Goal: Information Seeking & Learning: Learn about a topic

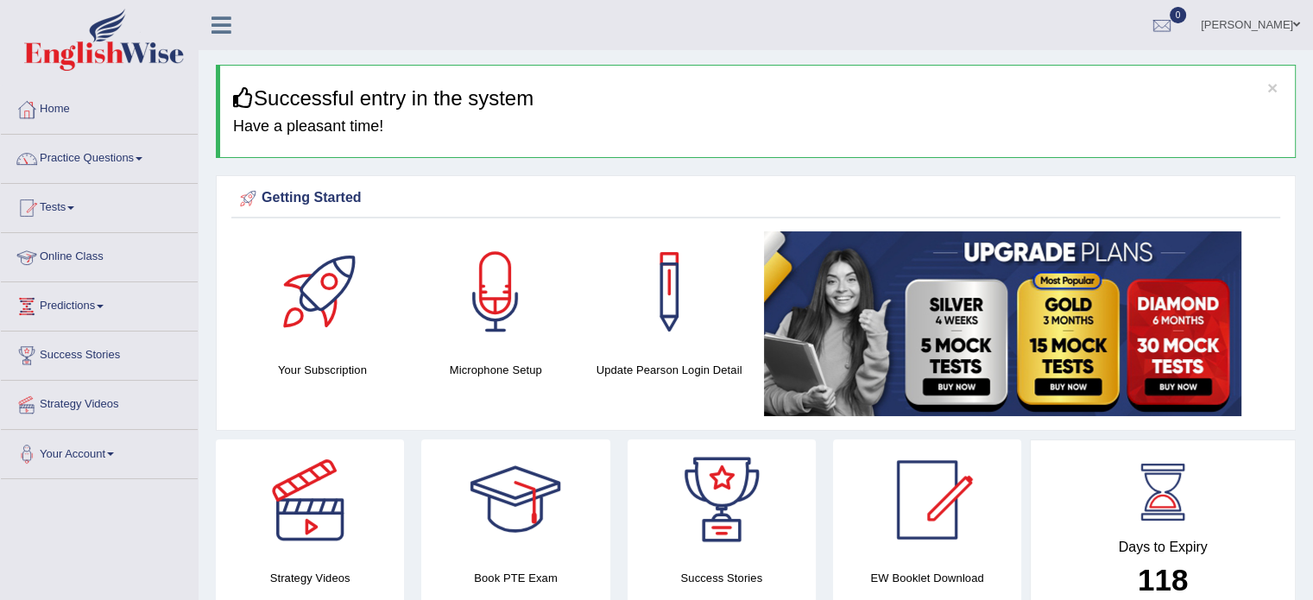
click at [95, 258] on link "Online Class" at bounding box center [99, 254] width 197 height 43
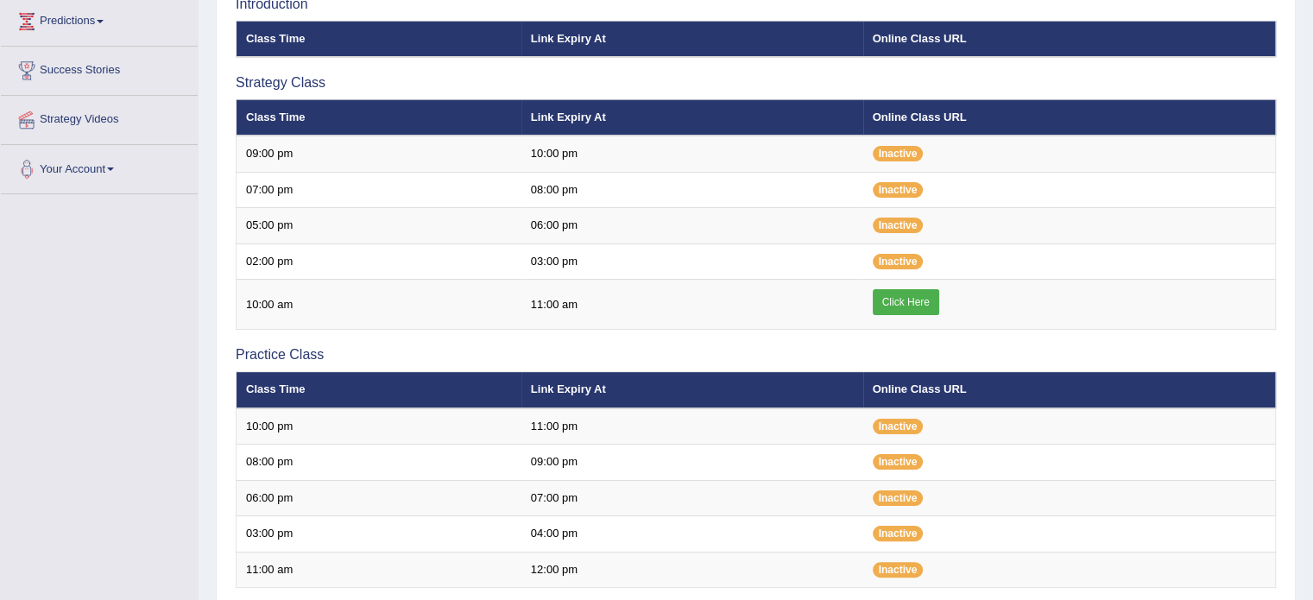
scroll to position [286, 0]
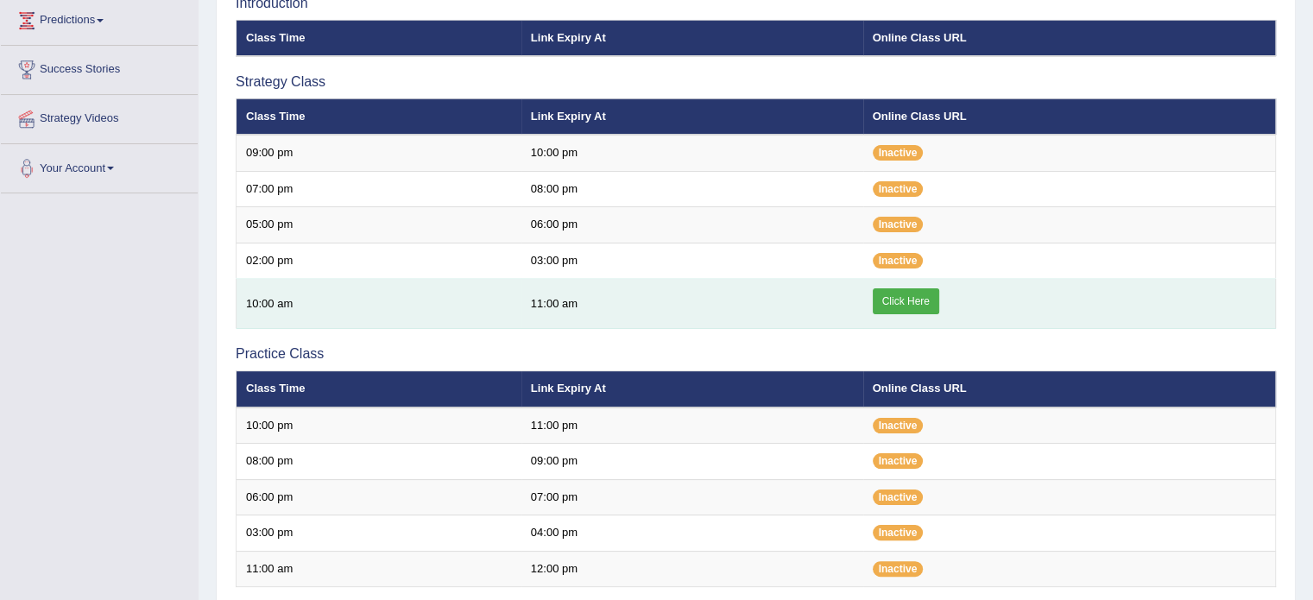
click at [905, 300] on link "Click Here" at bounding box center [906, 301] width 66 height 26
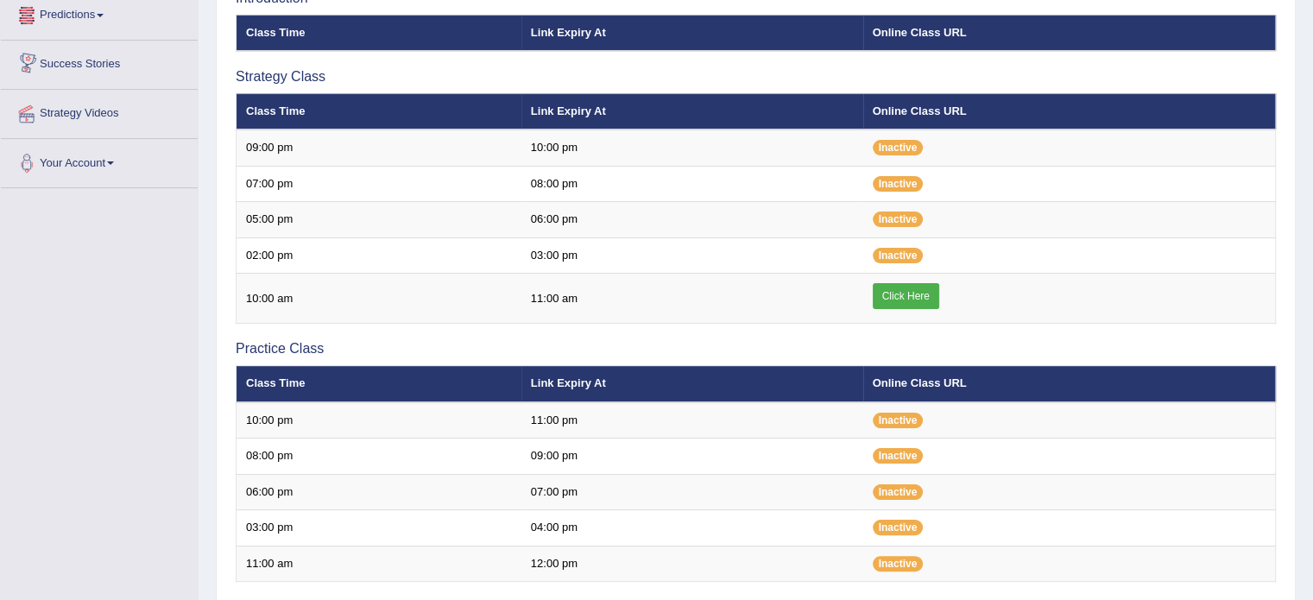
scroll to position [22, 0]
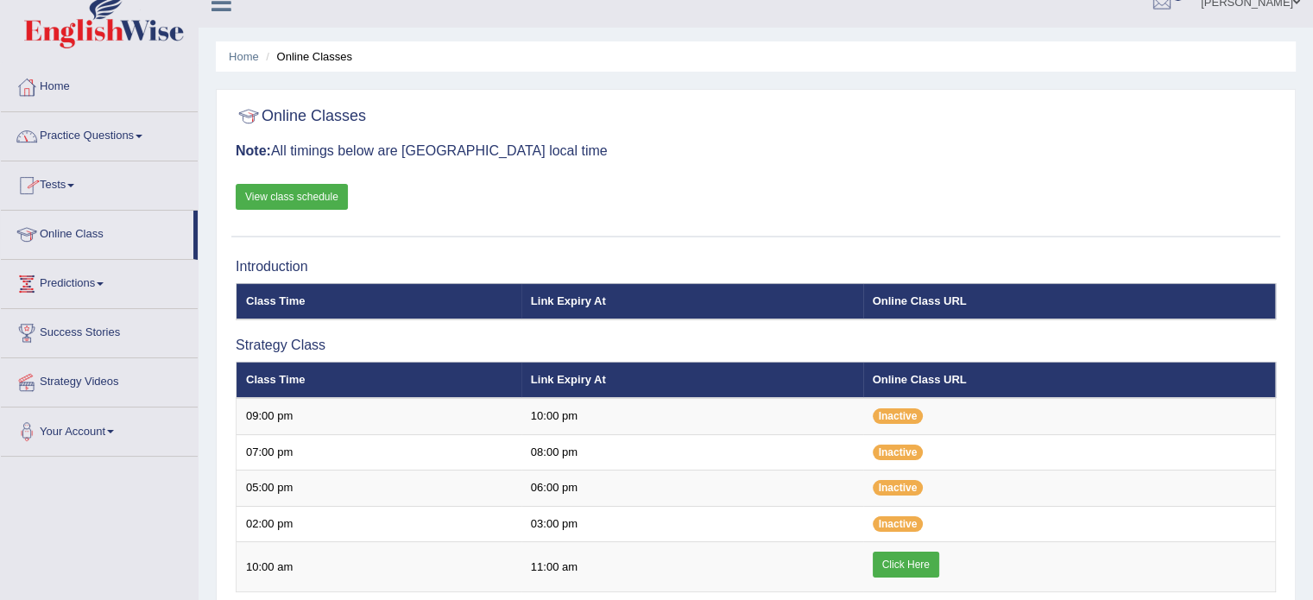
click at [90, 142] on link "Practice Questions" at bounding box center [99, 133] width 197 height 43
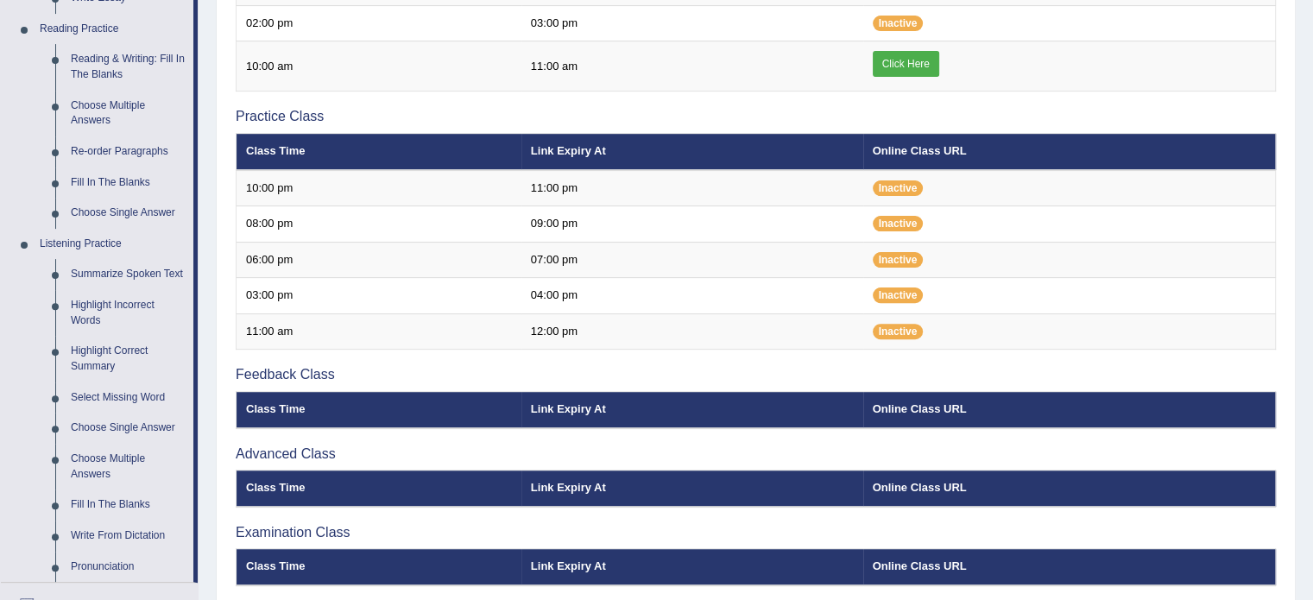
scroll to position [525, 0]
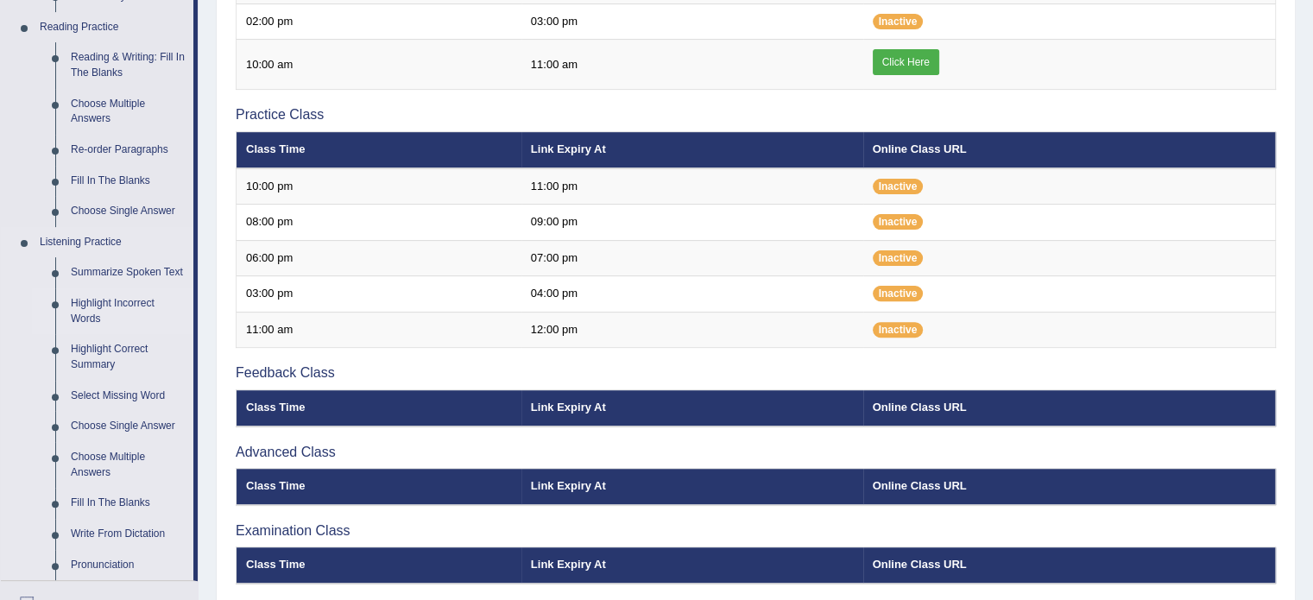
click at [116, 305] on link "Highlight Incorrect Words" at bounding box center [128, 311] width 130 height 46
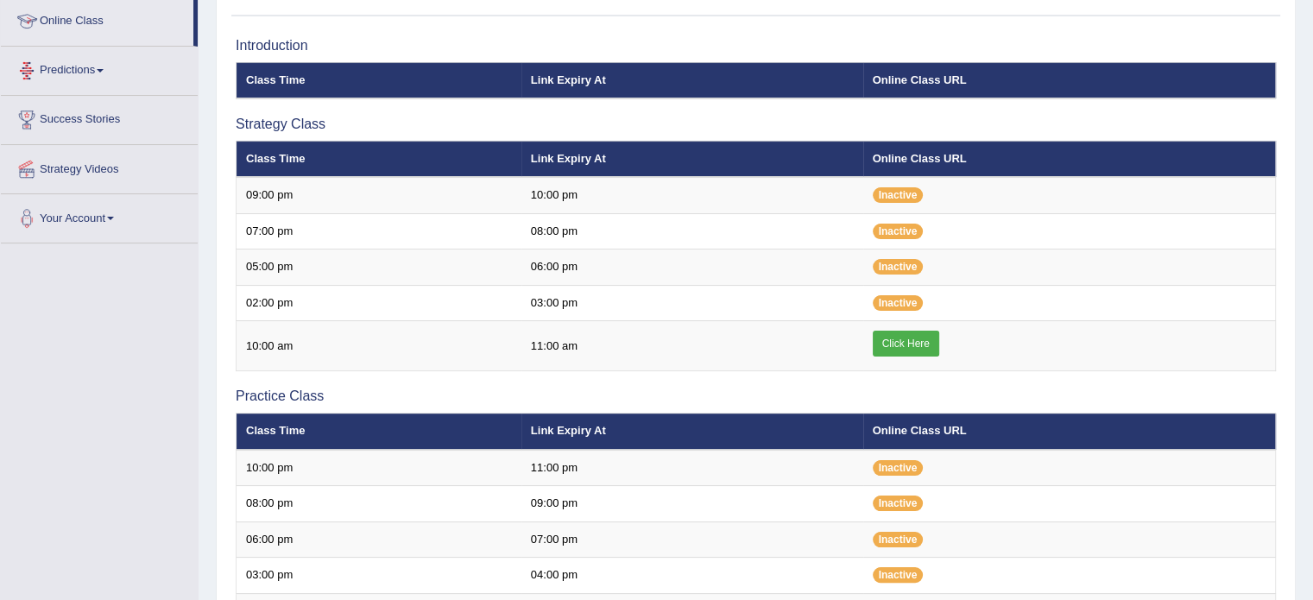
scroll to position [258, 0]
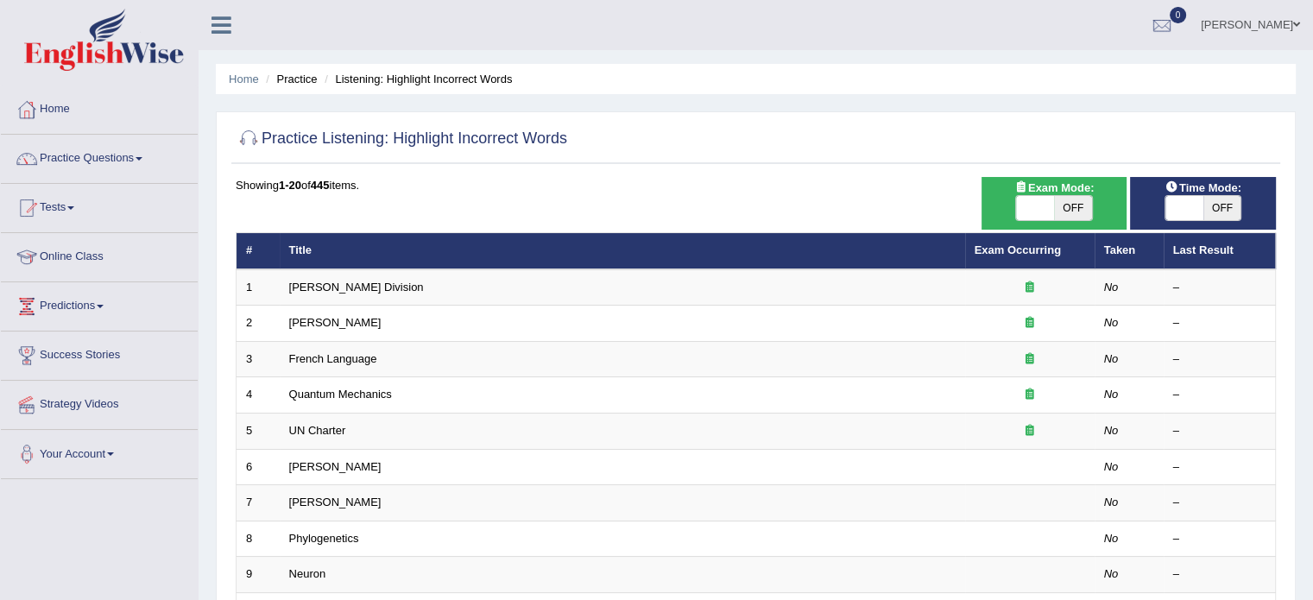
click at [1071, 203] on span "OFF" at bounding box center [1073, 208] width 38 height 24
checkbox input "true"
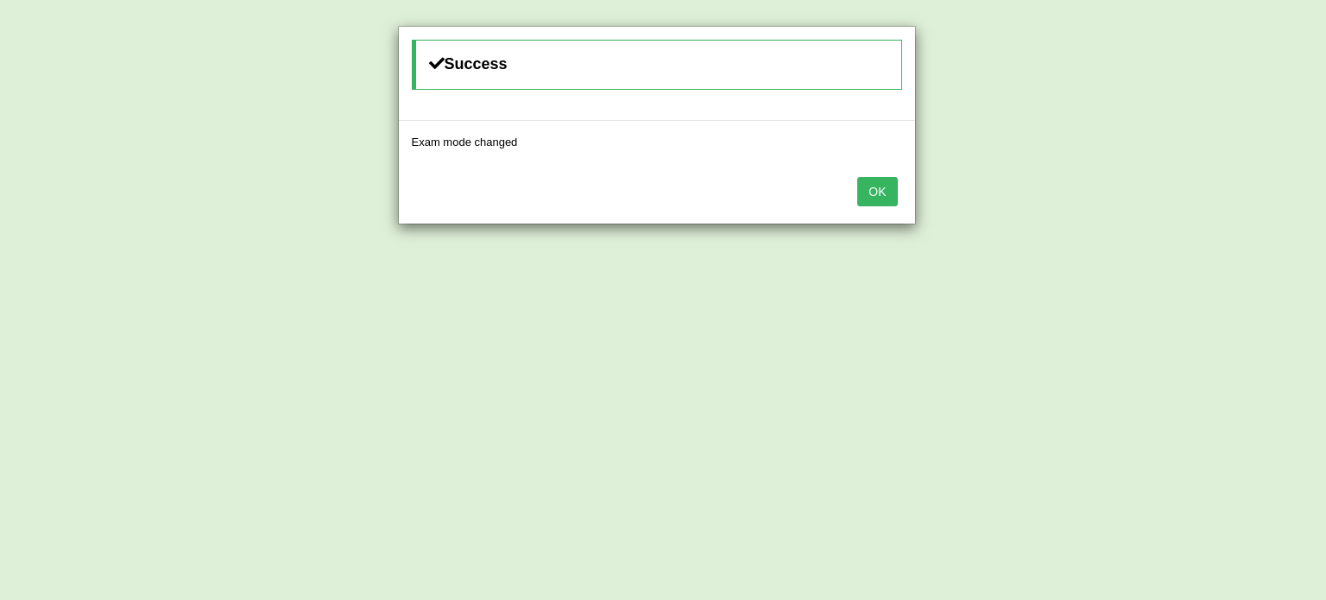
click at [874, 196] on button "OK" at bounding box center [877, 191] width 40 height 29
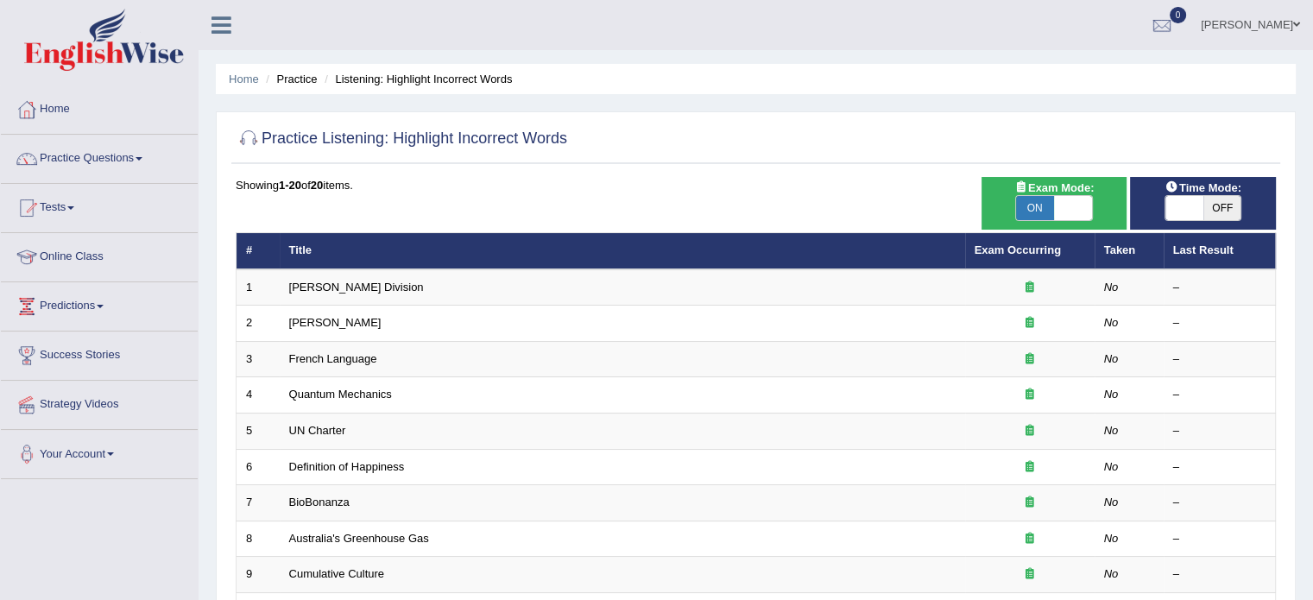
click at [1214, 200] on span "OFF" at bounding box center [1222, 208] width 38 height 24
checkbox input "true"
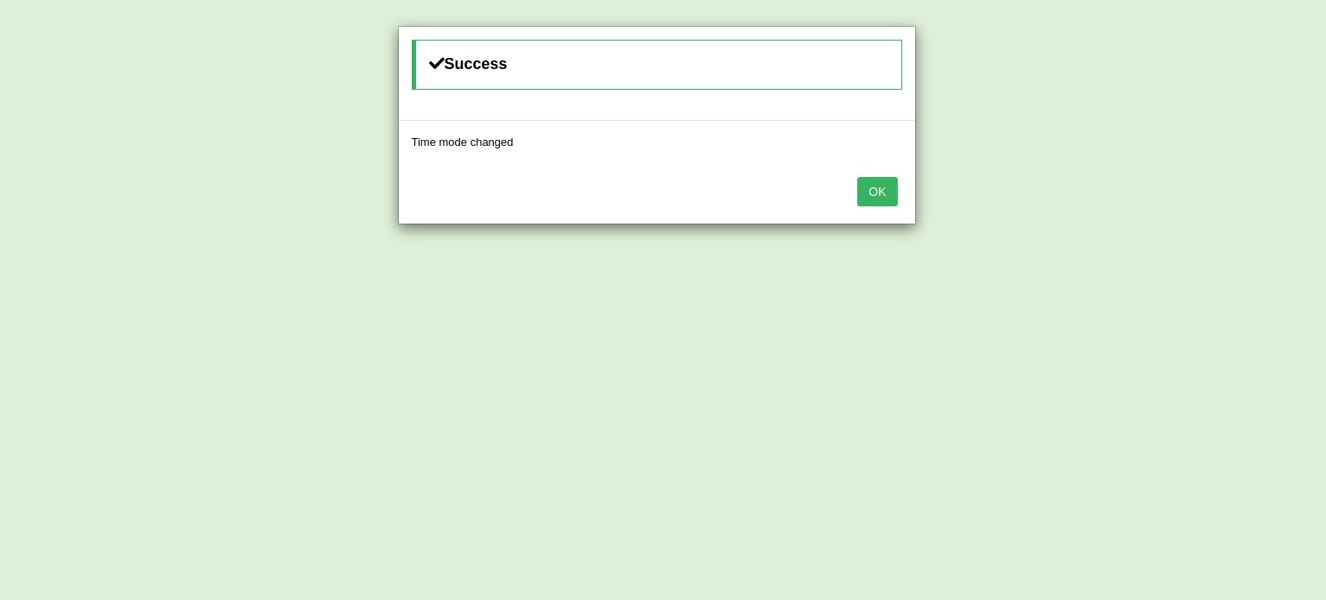
click at [897, 189] on button "OK" at bounding box center [877, 191] width 40 height 29
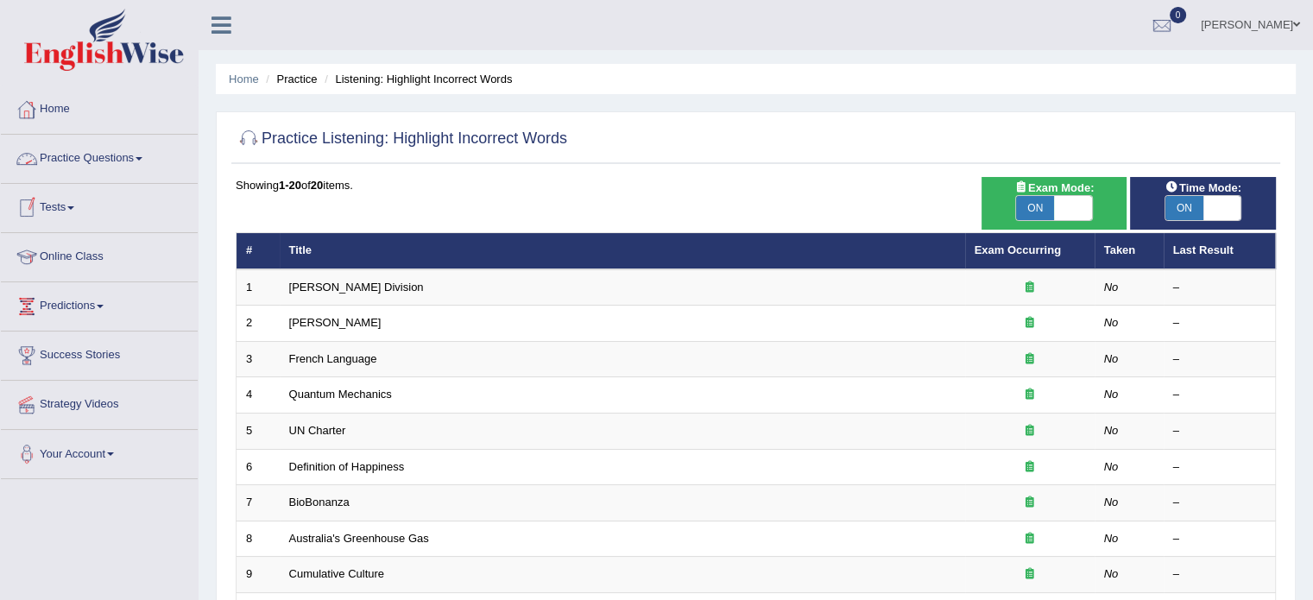
click at [89, 154] on link "Practice Questions" at bounding box center [99, 156] width 197 height 43
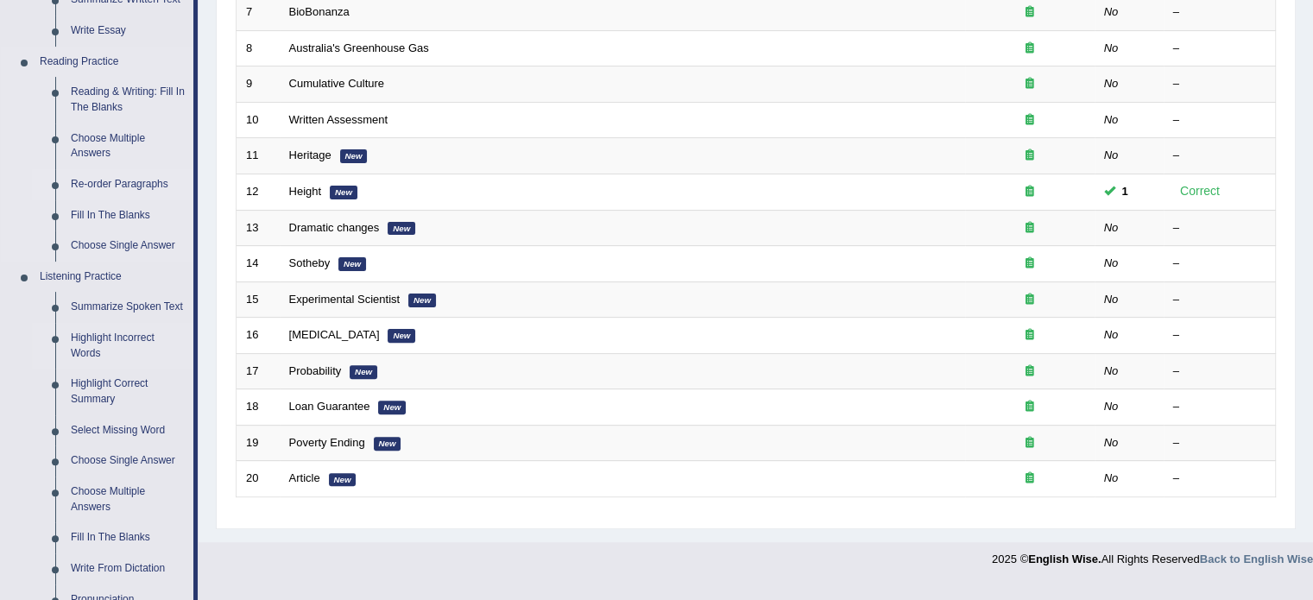
scroll to position [507, 0]
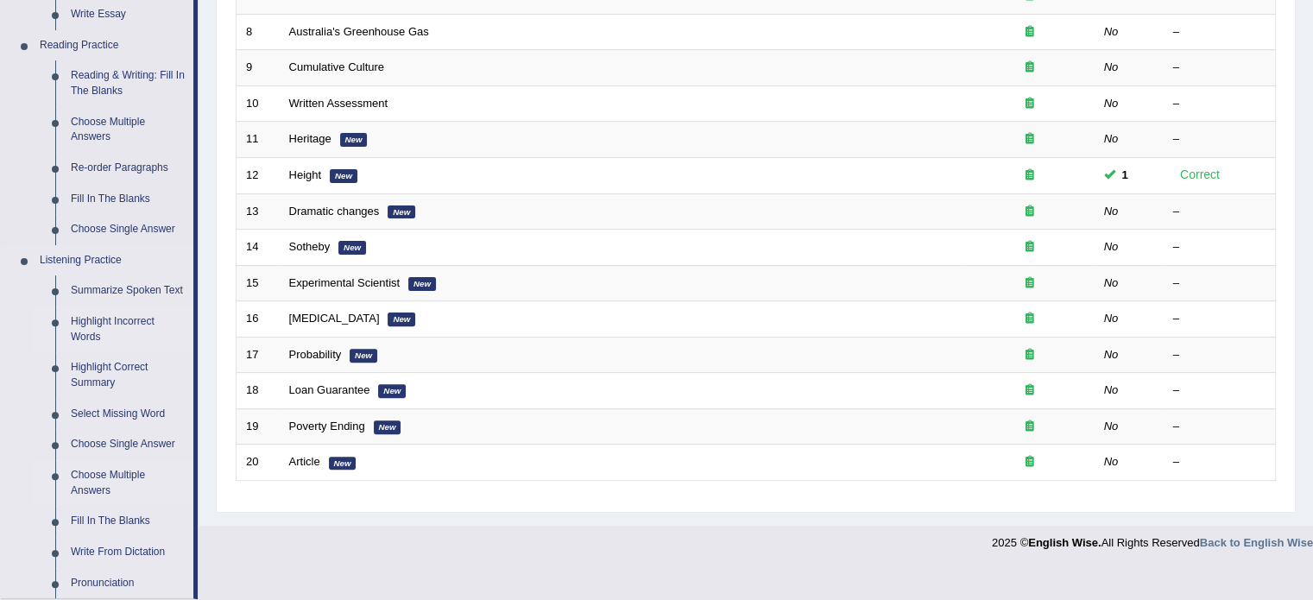
click at [110, 479] on link "Choose Multiple Answers" at bounding box center [128, 483] width 130 height 46
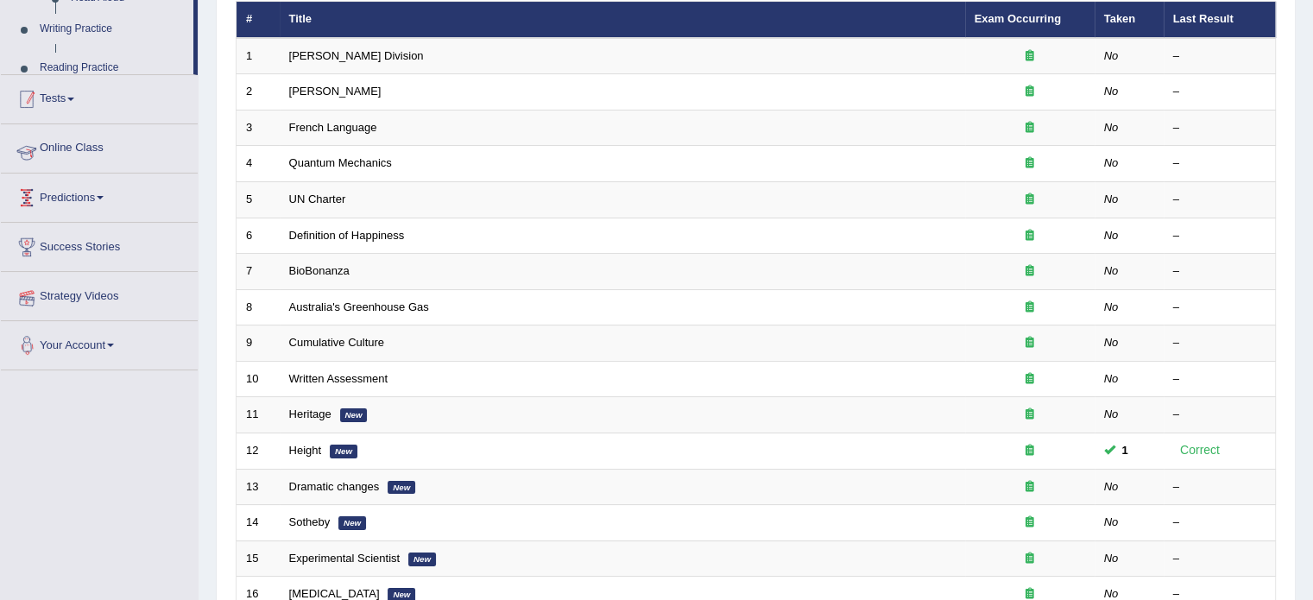
scroll to position [231, 0]
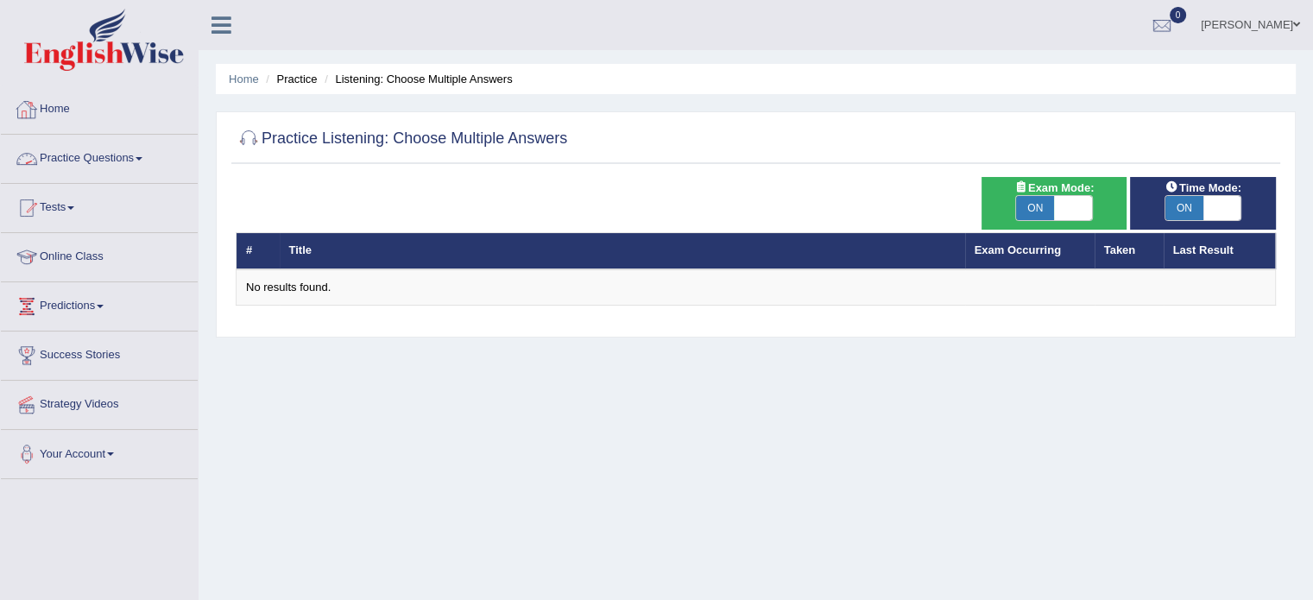
click at [107, 150] on link "Practice Questions" at bounding box center [99, 156] width 197 height 43
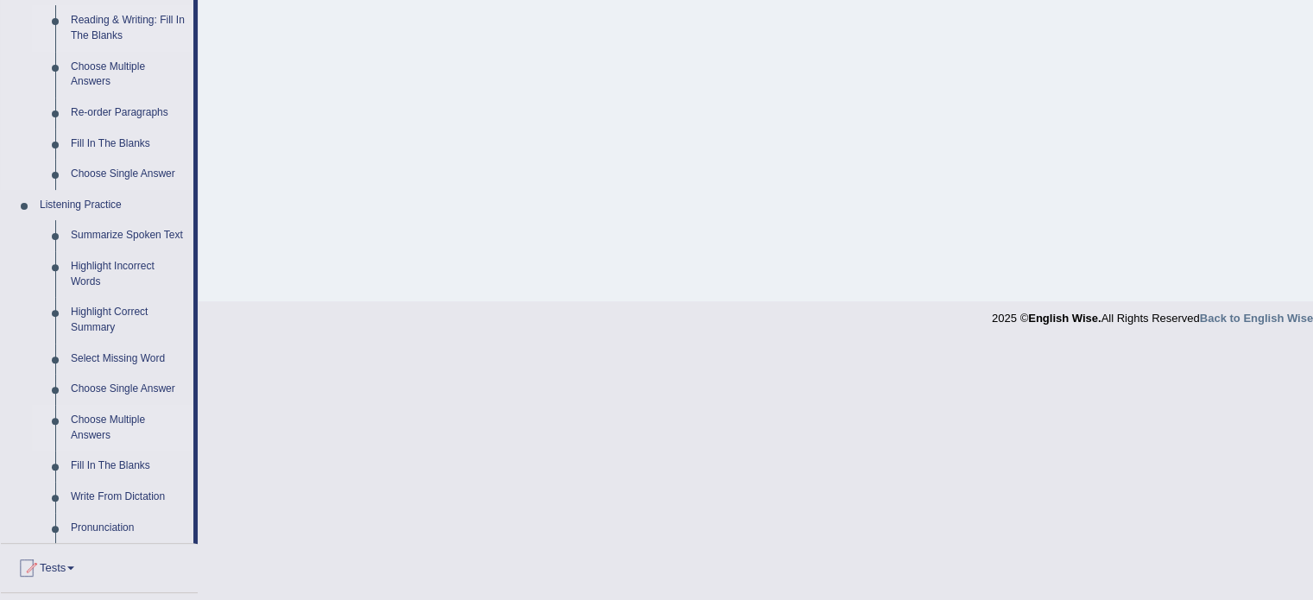
scroll to position [563, 0]
click at [124, 234] on link "Summarize Spoken Text" at bounding box center [128, 234] width 130 height 31
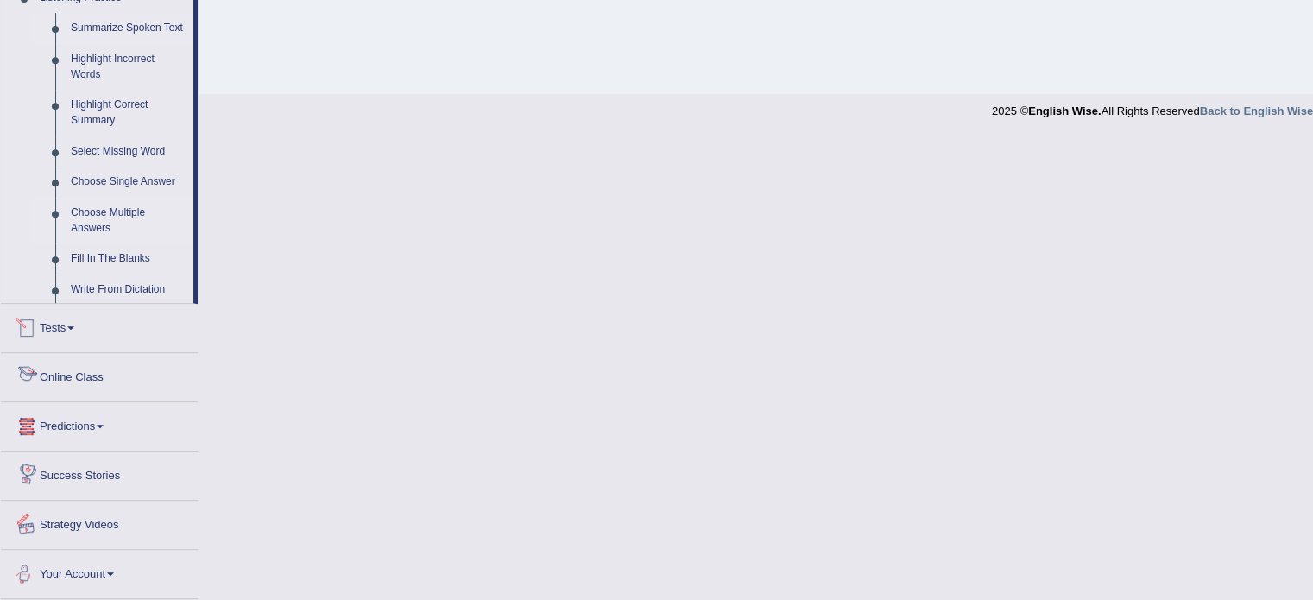
scroll to position [720, 0]
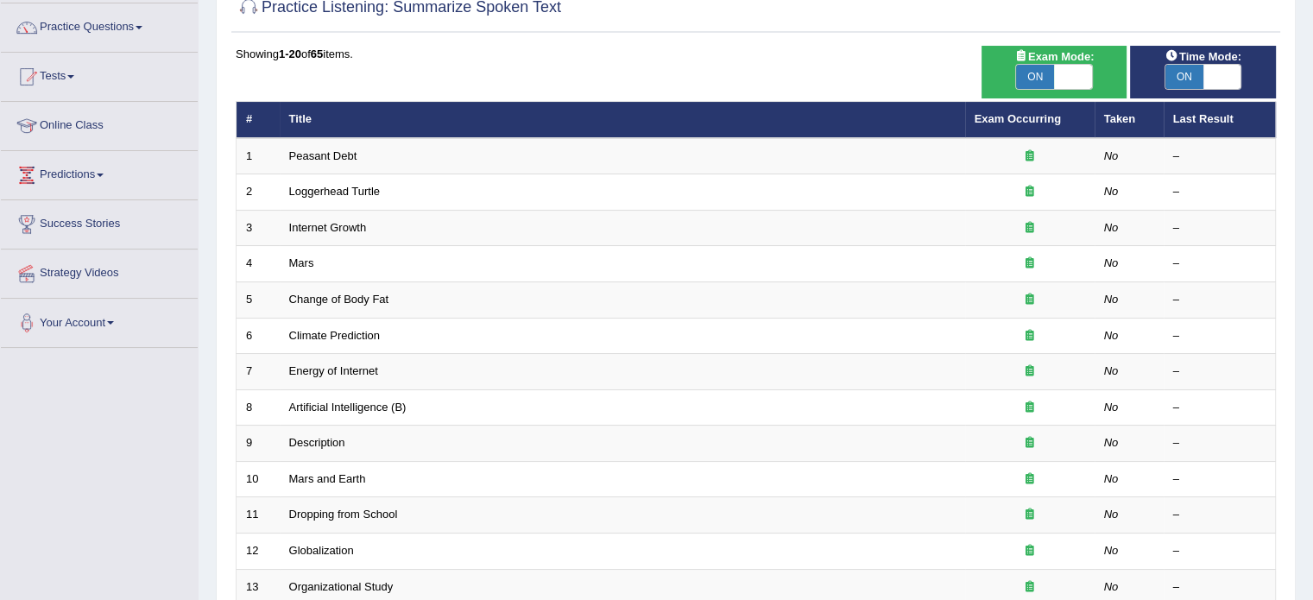
scroll to position [124, 0]
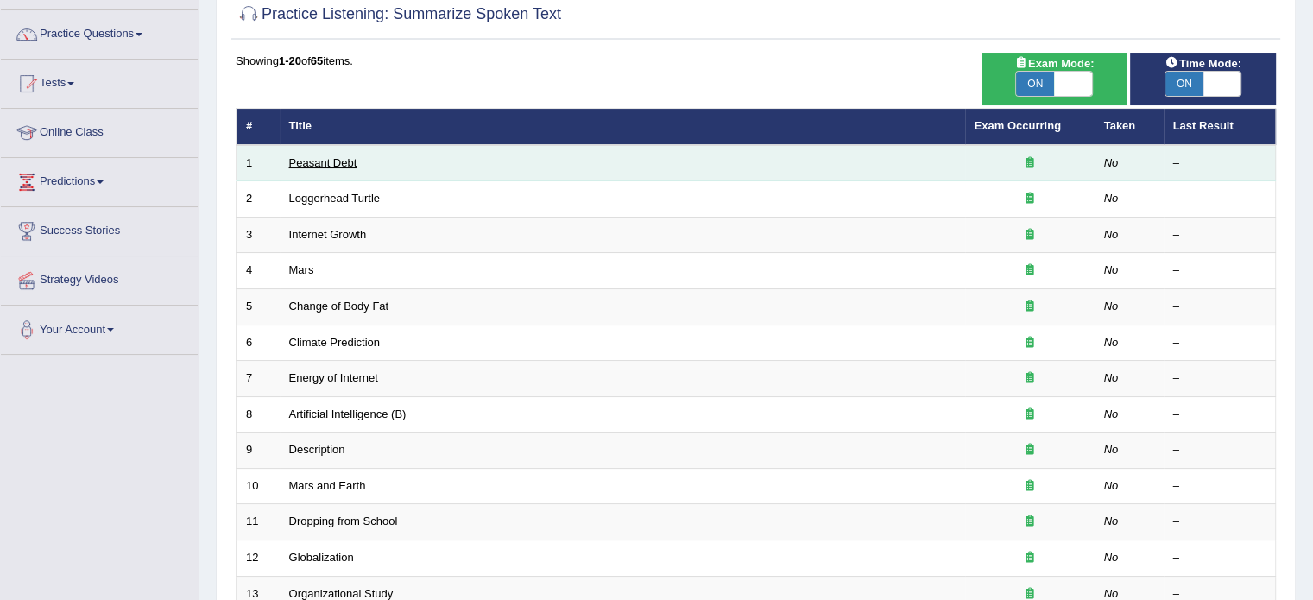
click at [335, 158] on link "Peasant Debt" at bounding box center [323, 162] width 68 height 13
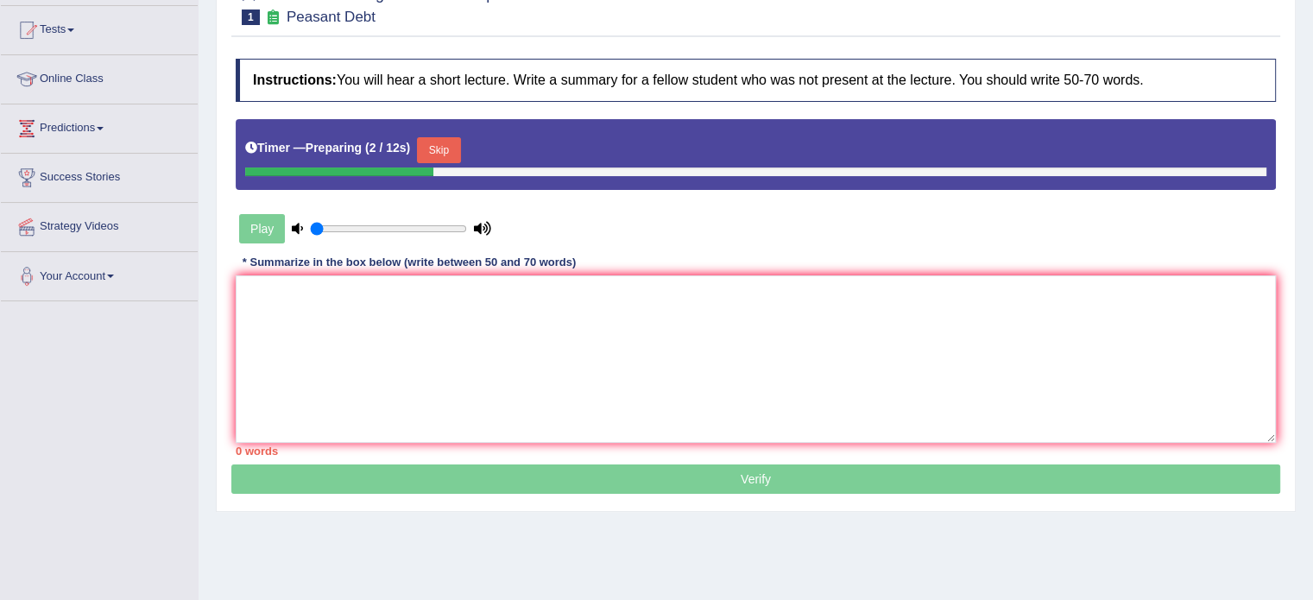
scroll to position [176, 0]
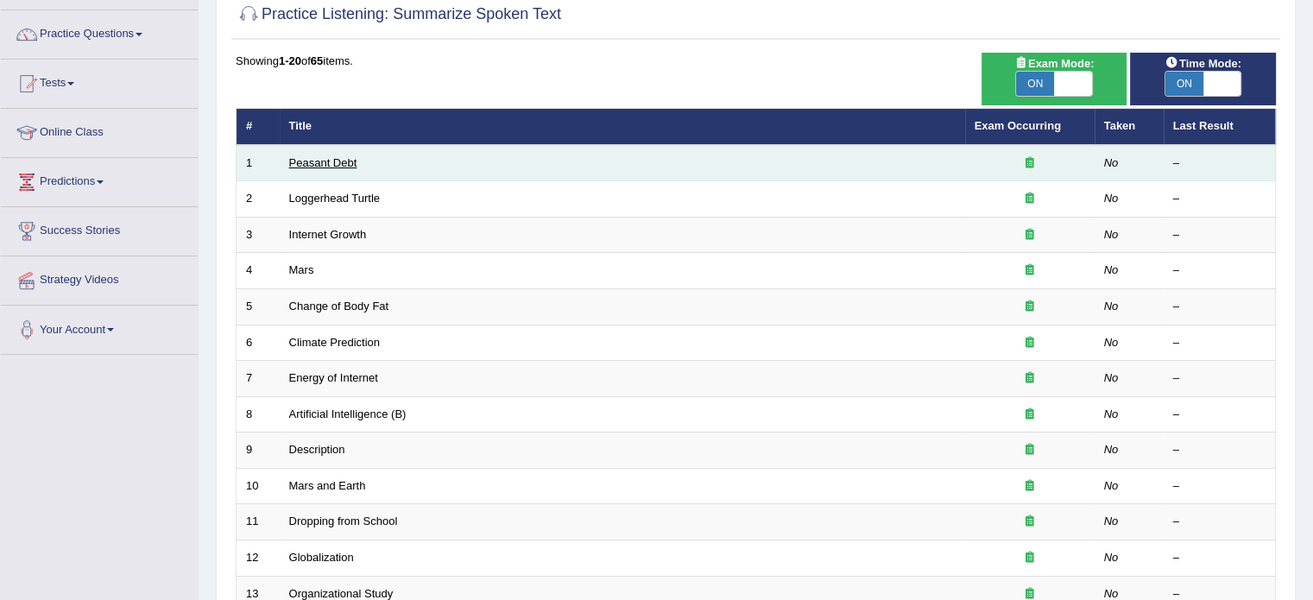
click at [338, 158] on link "Peasant Debt" at bounding box center [323, 162] width 68 height 13
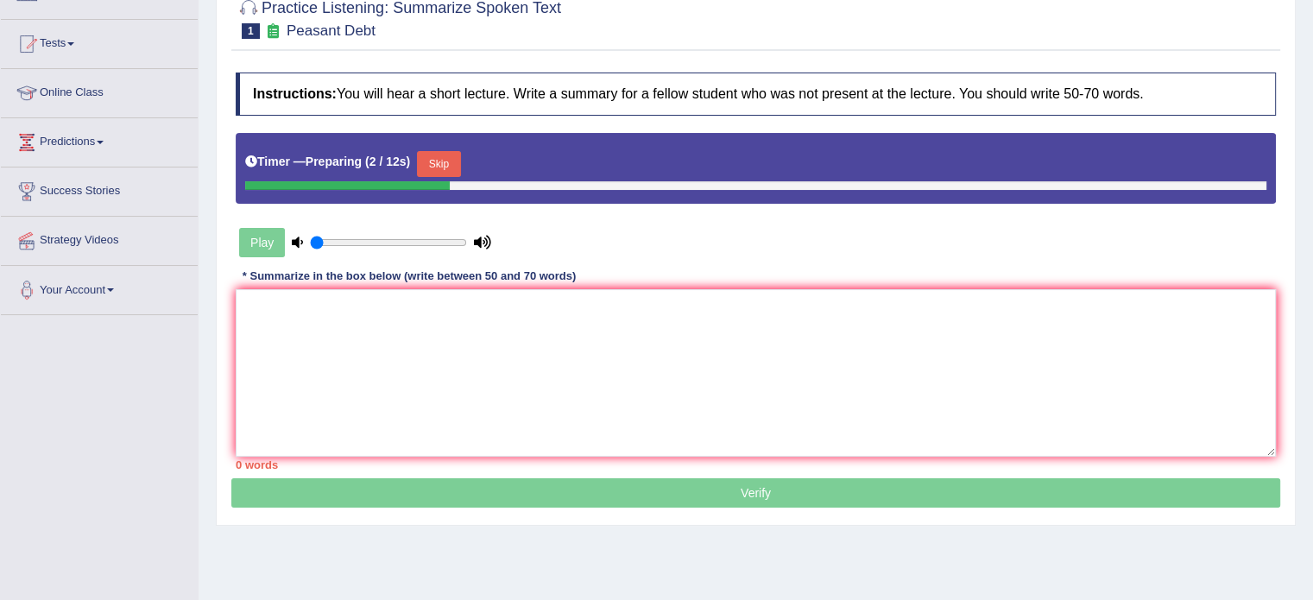
scroll to position [166, 0]
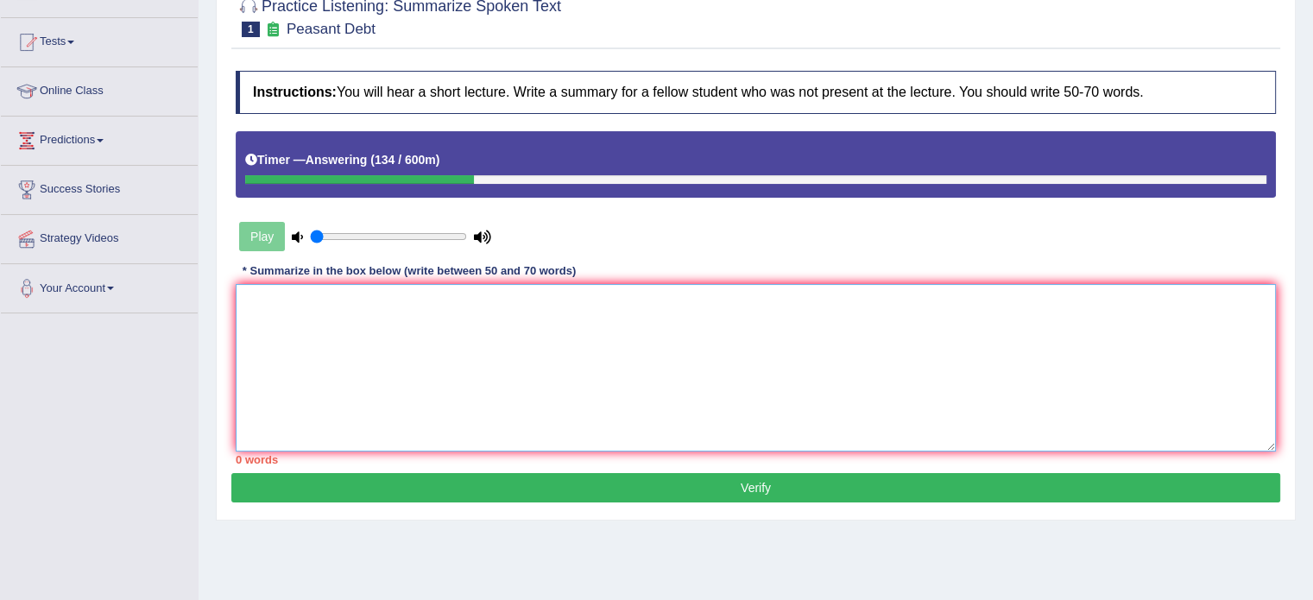
click at [518, 299] on textarea at bounding box center [756, 367] width 1040 height 167
drag, startPoint x: 587, startPoint y: 372, endPoint x: 746, endPoint y: 565, distance: 250.2
click at [746, 565] on div "Home Practice Listening: Summarize Spoken Text Peasant Debt Next » Report Quest…" at bounding box center [756, 265] width 1114 height 863
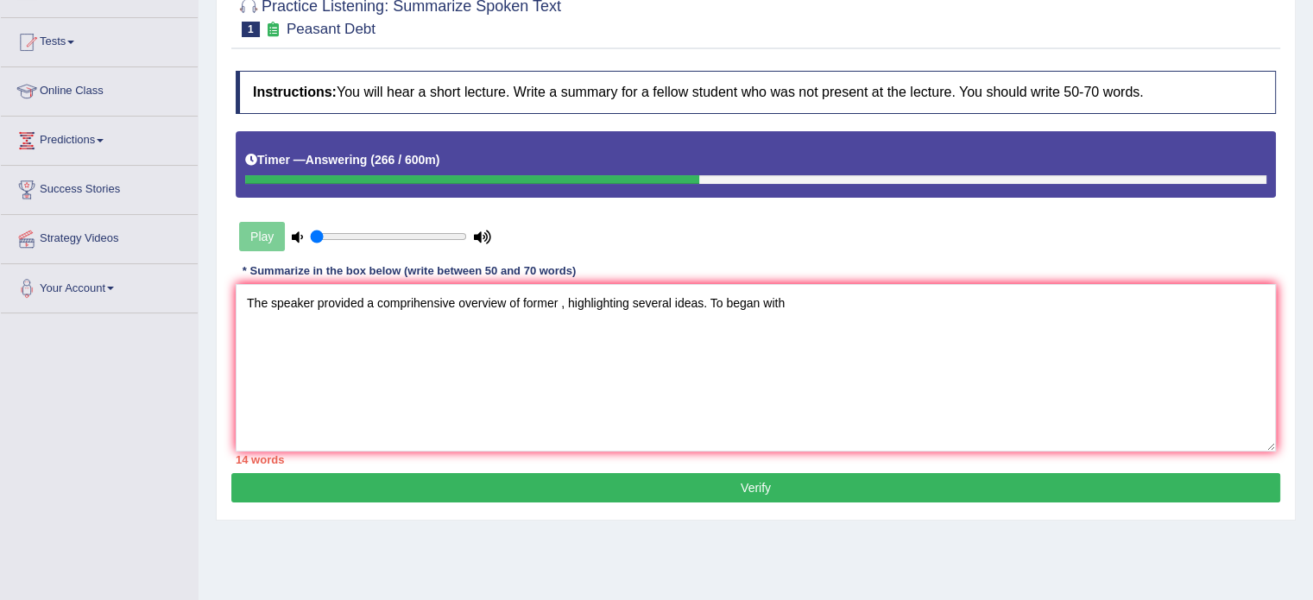
drag, startPoint x: 833, startPoint y: 273, endPoint x: 818, endPoint y: 310, distance: 39.9
click at [818, 310] on div "Instructions: You will hear a short lecture. Write a summary for a fellow stude…" at bounding box center [755, 267] width 1049 height 411
click at [818, 310] on textarea "The speaker provided a comprihensive overview of former , highlighting several …" at bounding box center [756, 367] width 1040 height 167
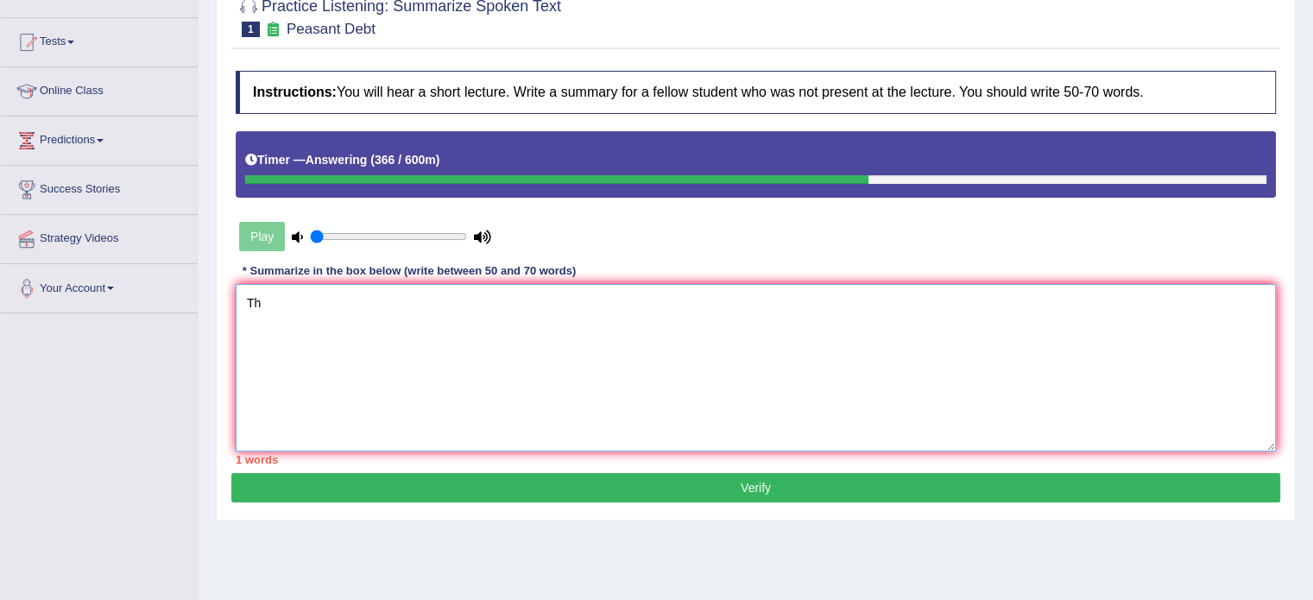
type textarea "T"
paste textarea "he speaker provided a comprehensive overview of [main topic], highlighting seve…"
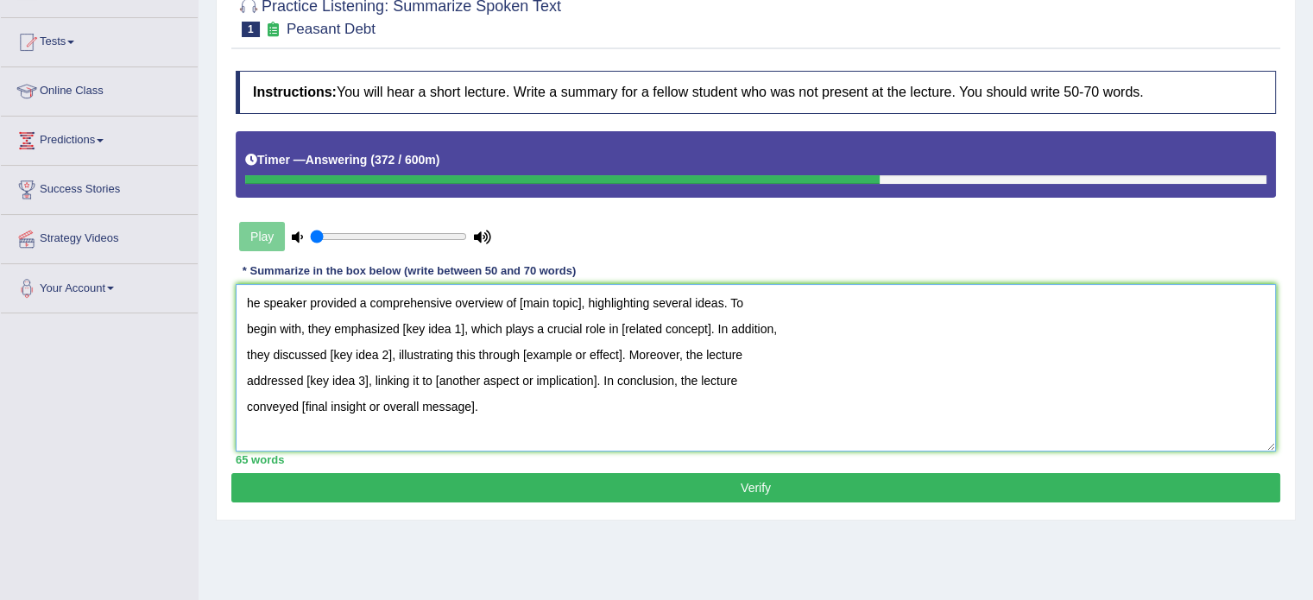
click at [578, 298] on textarea "he speaker provided a comprehensive overview of [main topic], highlighting seve…" at bounding box center [756, 367] width 1040 height 167
click at [580, 299] on textarea "he speaker provided a comprehensive overview of [main topic], highlighting seve…" at bounding box center [756, 367] width 1040 height 167
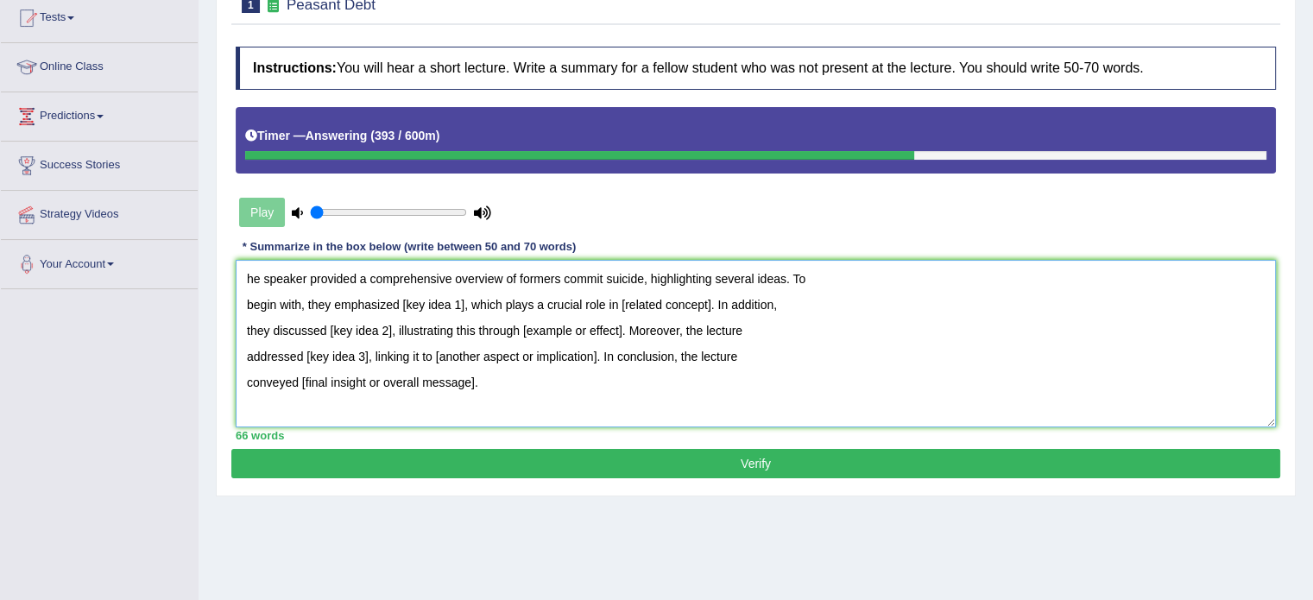
scroll to position [192, 0]
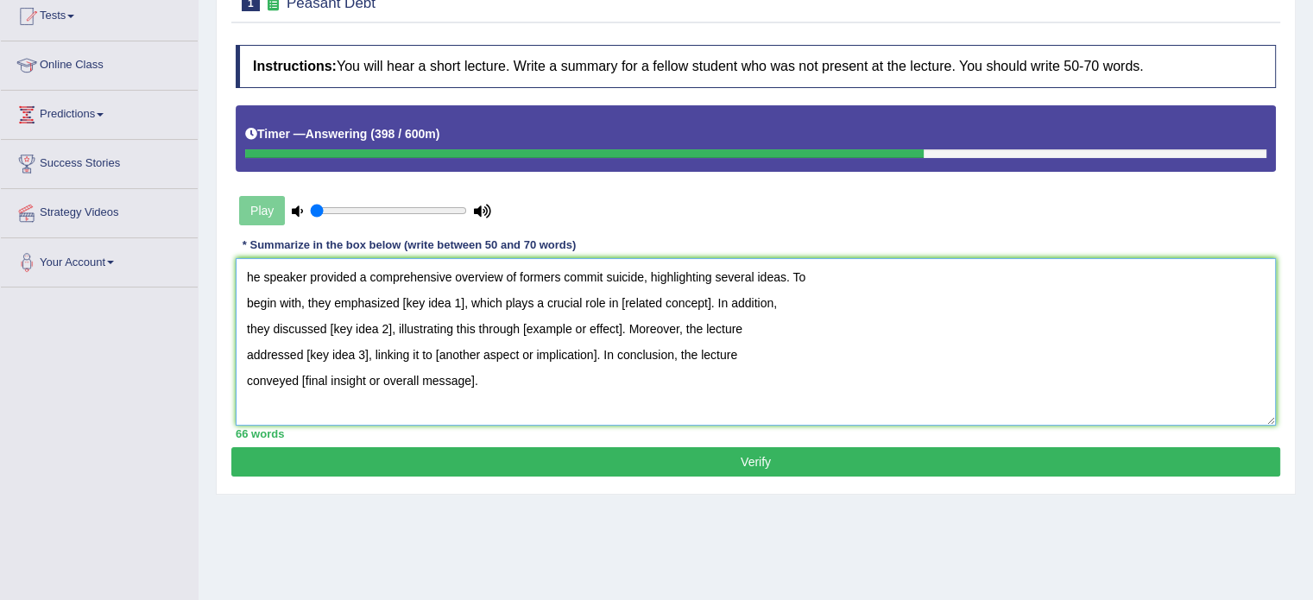
click at [465, 300] on textarea "he speaker provided a comprehensive overview of formers commit suicide, highlig…" at bounding box center [756, 341] width 1040 height 167
click at [529, 276] on textarea "he speaker provided a comprehensive overview of formers commit suicide, highlig…" at bounding box center [756, 341] width 1040 height 167
click at [244, 272] on textarea "he speaker provided a comprehensive overview of farmers commit suicide, highlig…" at bounding box center [756, 341] width 1040 height 167
click at [487, 297] on textarea "The speaker provided a comprehensive overview of farmers commit suicide, highli…" at bounding box center [756, 341] width 1040 height 167
click at [450, 292] on textarea "The speaker provided a comprehensive overview of farmers commit suicide, highli…" at bounding box center [756, 341] width 1040 height 167
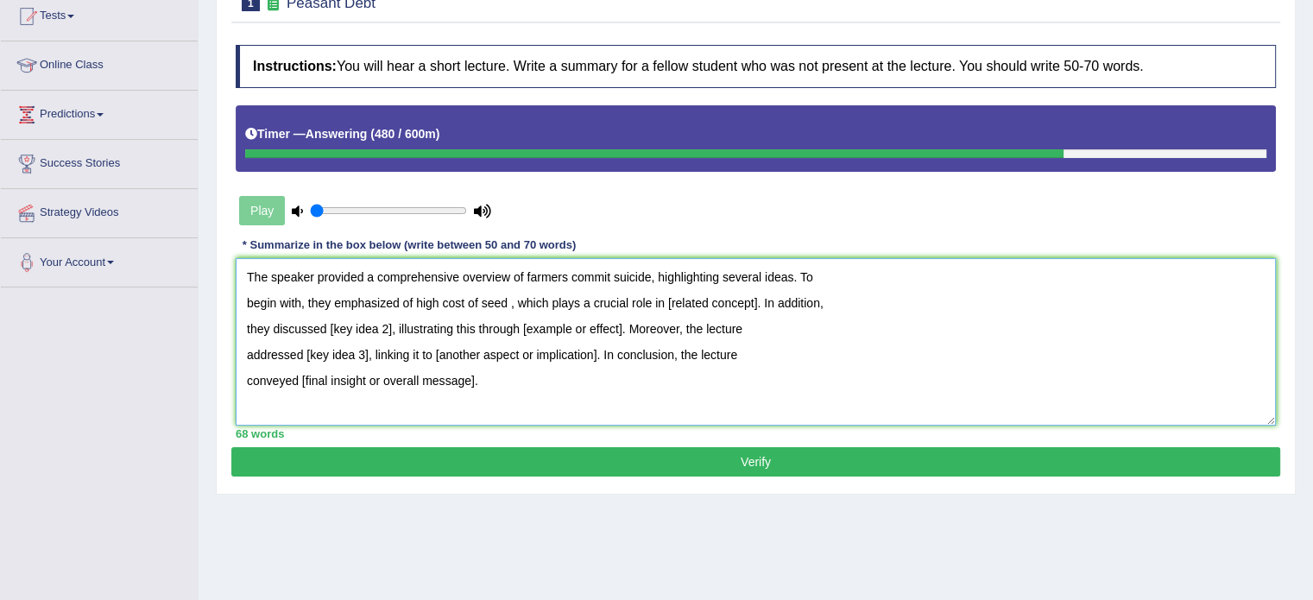
click at [756, 298] on textarea "The speaker provided a comprehensive overview of farmers commit suicide, highli…" at bounding box center [756, 341] width 1040 height 167
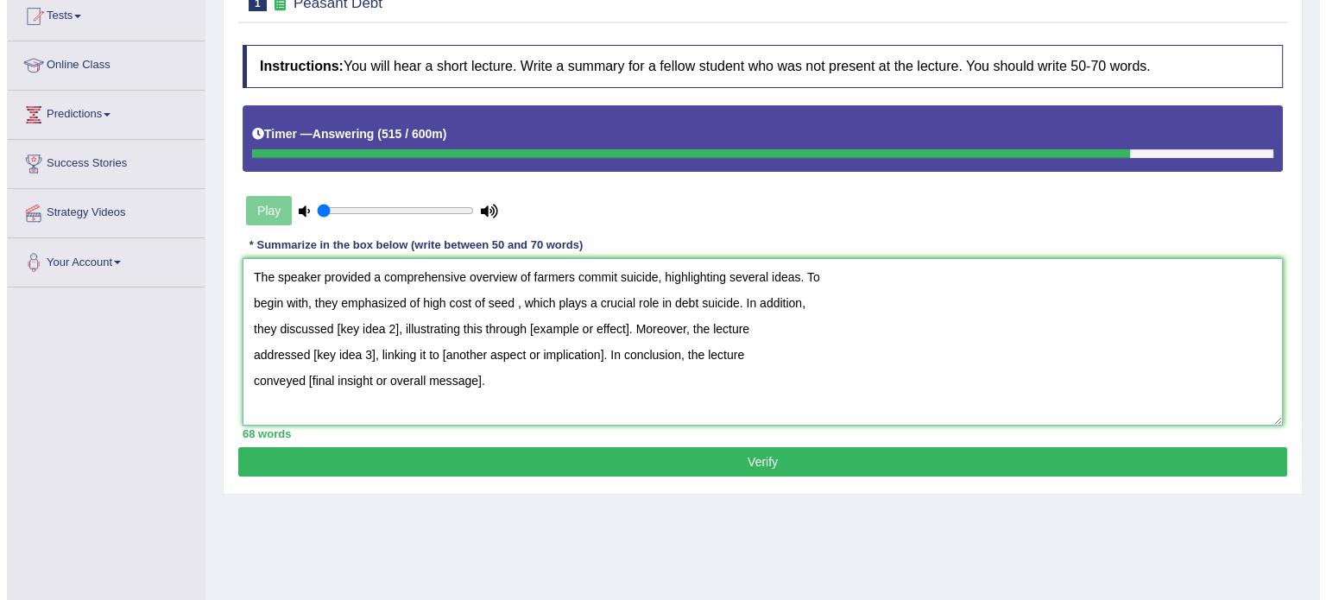
scroll to position [245, 0]
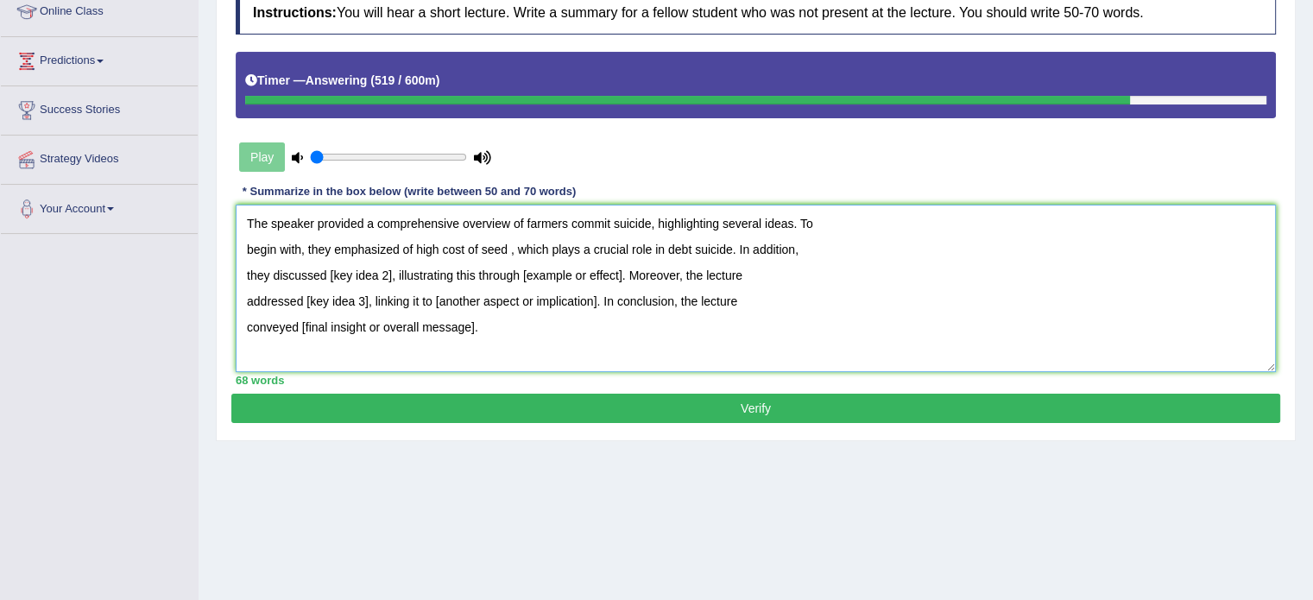
click at [388, 273] on textarea "The speaker provided a comprehensive overview of farmers commit suicide, highli…" at bounding box center [756, 288] width 1040 height 167
click at [735, 270] on textarea "The speaker provided a comprehensive overview of farmers commit suicide, highli…" at bounding box center [756, 288] width 1040 height 167
click at [679, 271] on textarea "The speaker provided a comprehensive overview of farmers commit suicide, highli…" at bounding box center [756, 288] width 1040 height 167
type textarea "The speaker provided a comprehensive overview of farmers commit suicide, highli…"
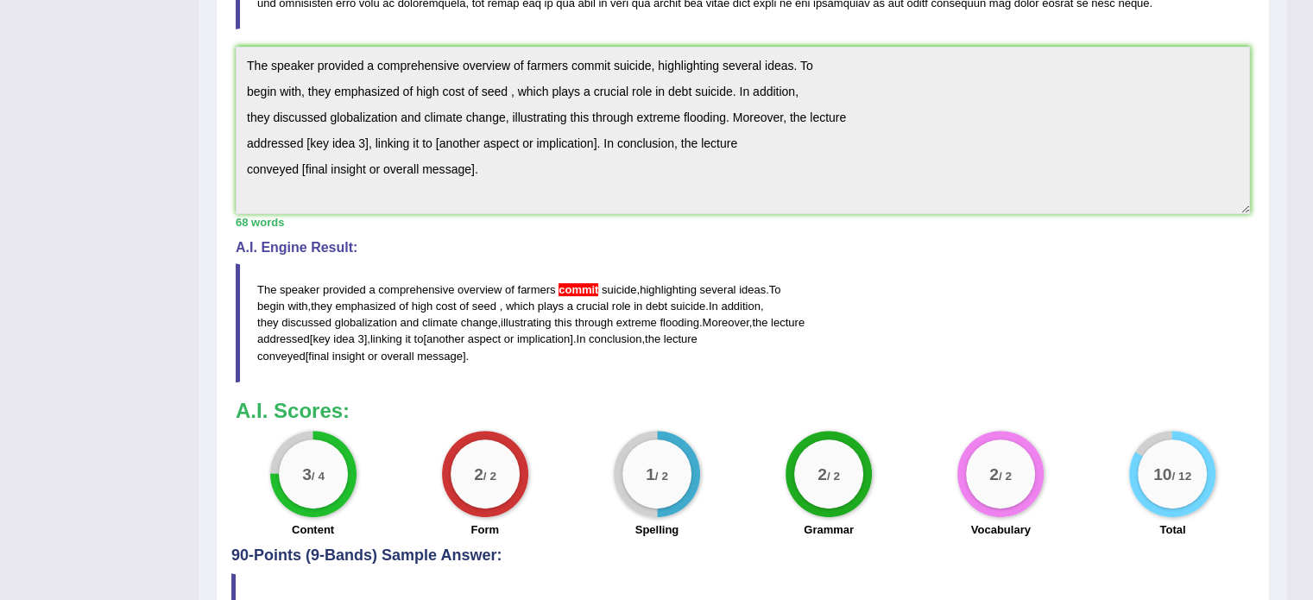
scroll to position [579, 0]
click at [877, 421] on h3 "A.I. Scores:" at bounding box center [743, 410] width 1014 height 22
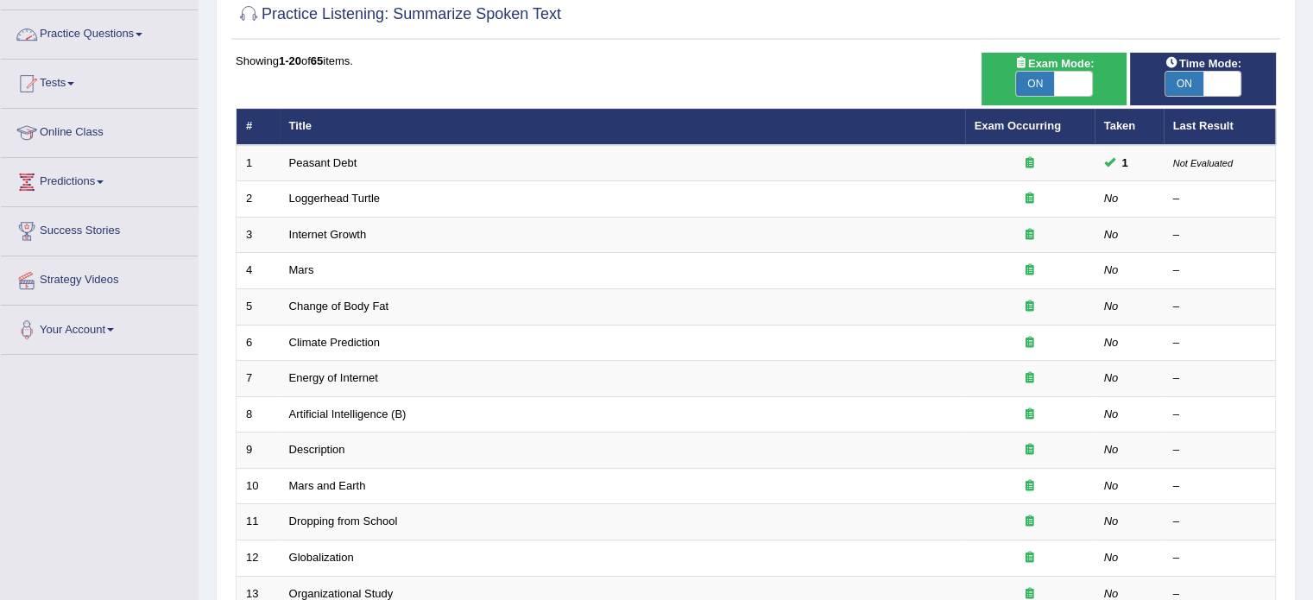
click at [132, 29] on link "Practice Questions" at bounding box center [99, 31] width 197 height 43
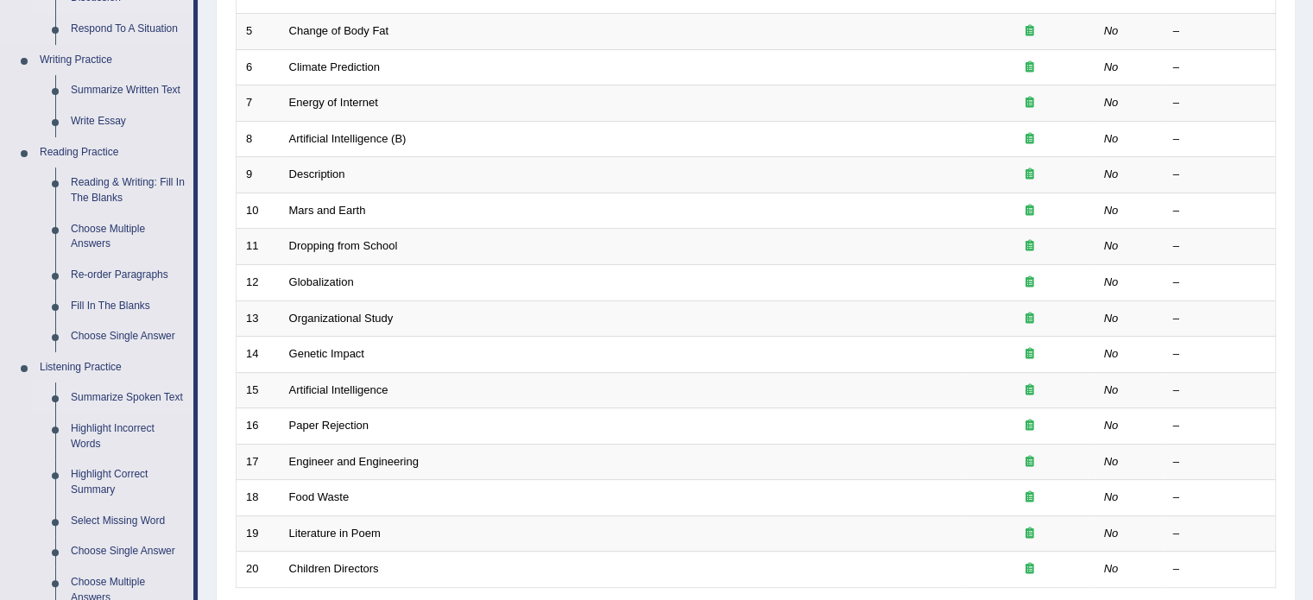
scroll to position [683, 0]
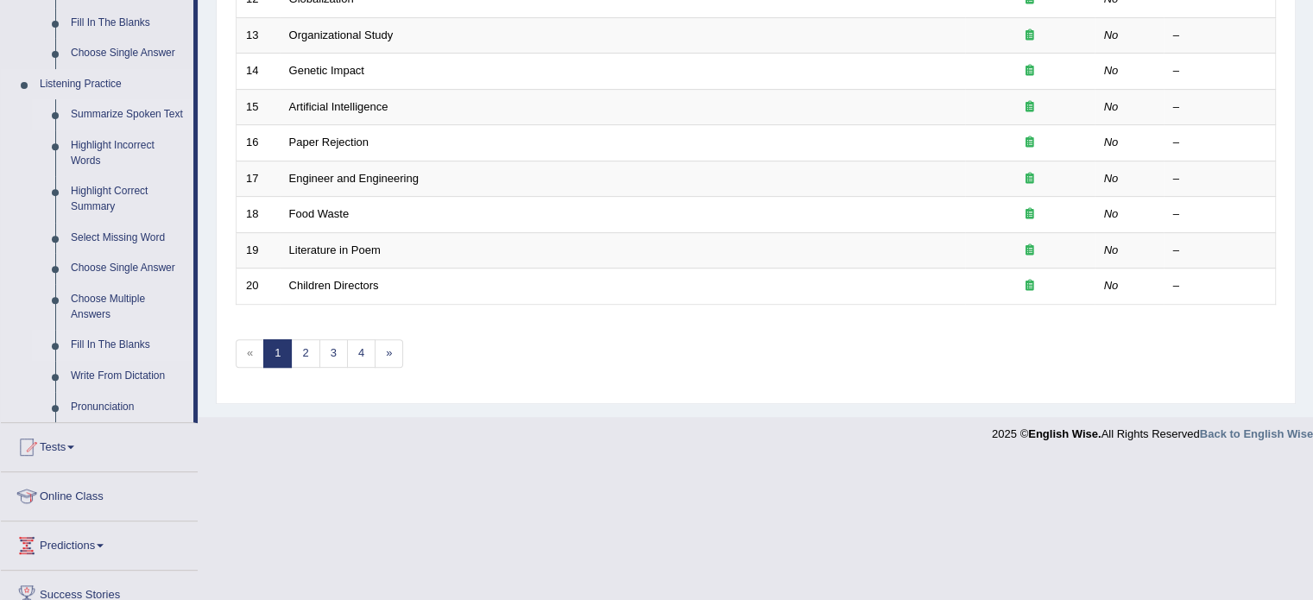
click at [127, 343] on link "Fill In The Blanks" at bounding box center [128, 345] width 130 height 31
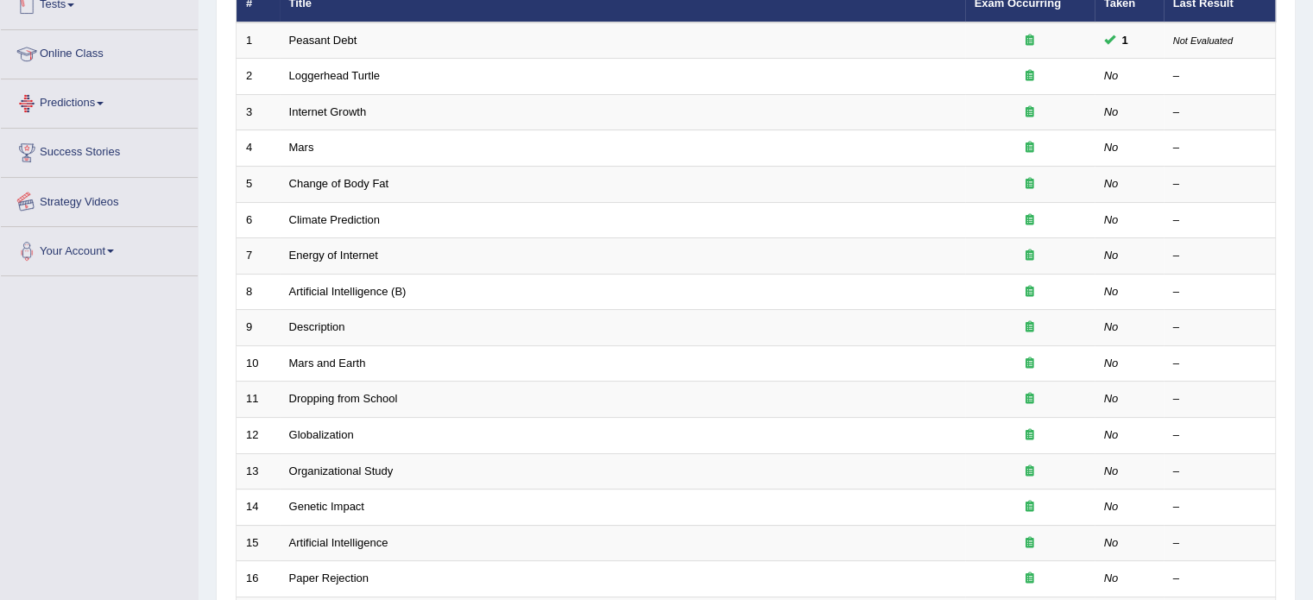
scroll to position [283, 0]
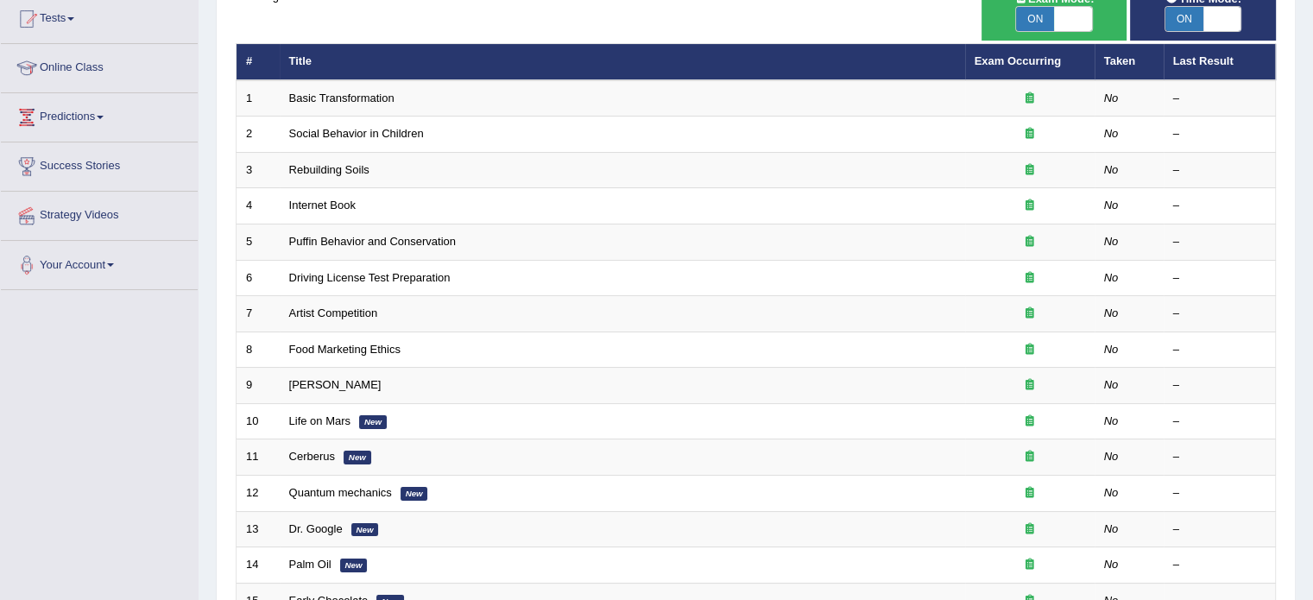
scroll to position [190, 0]
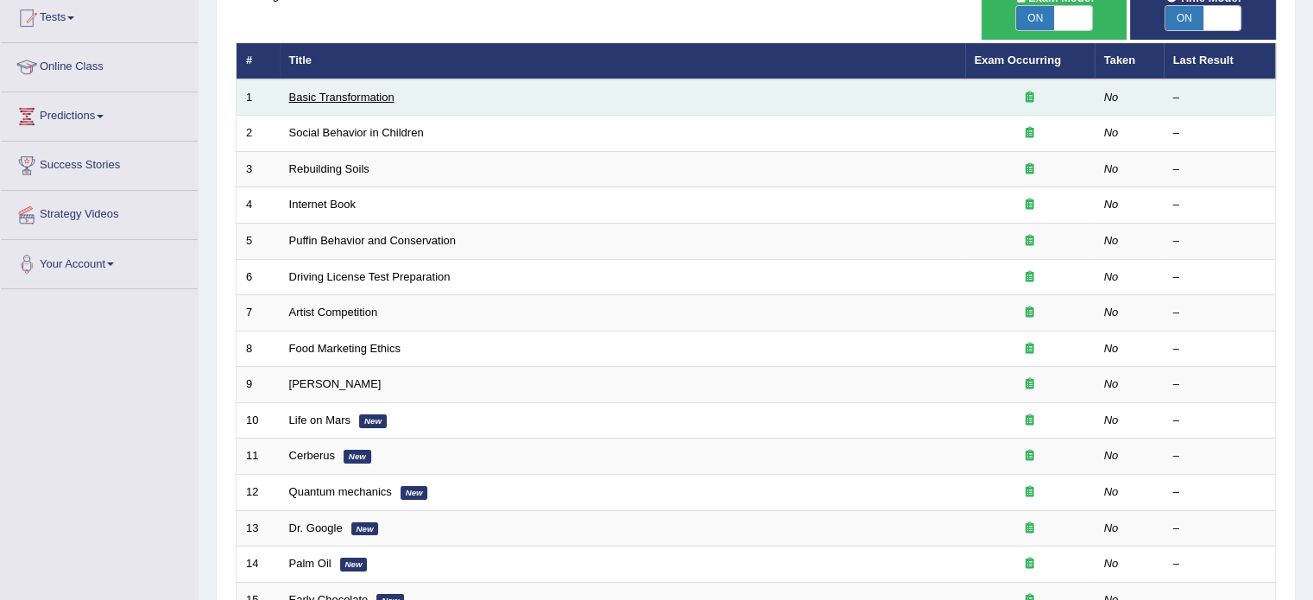
click at [369, 94] on link "Basic Transformation" at bounding box center [341, 97] width 105 height 13
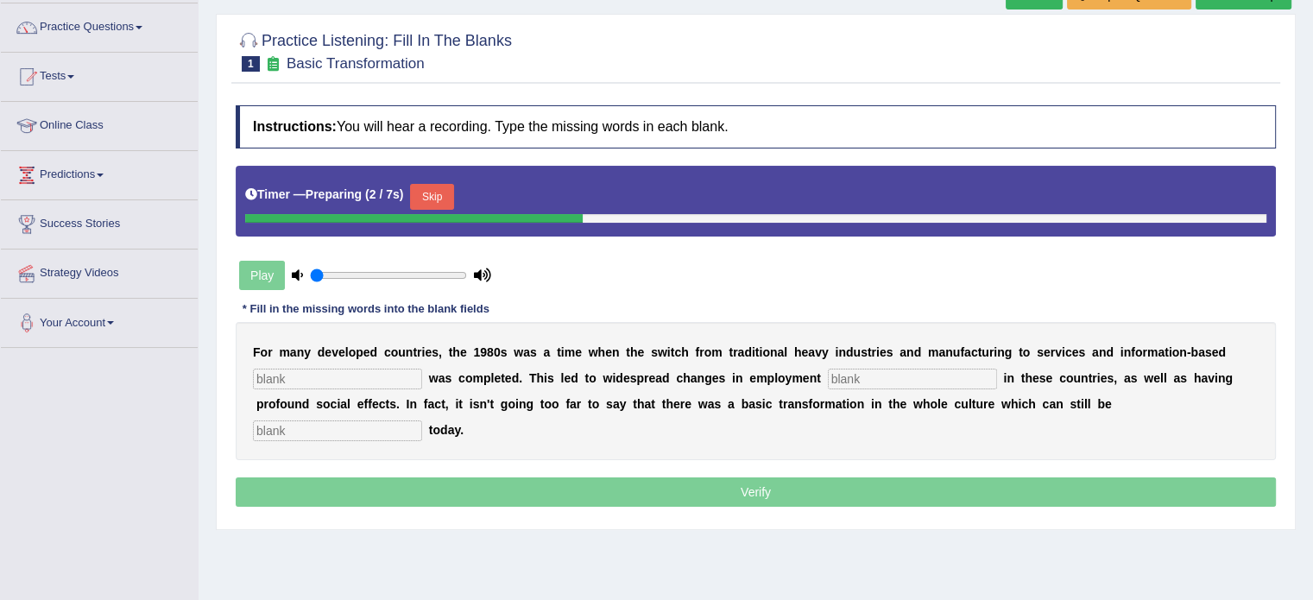
scroll to position [133, 0]
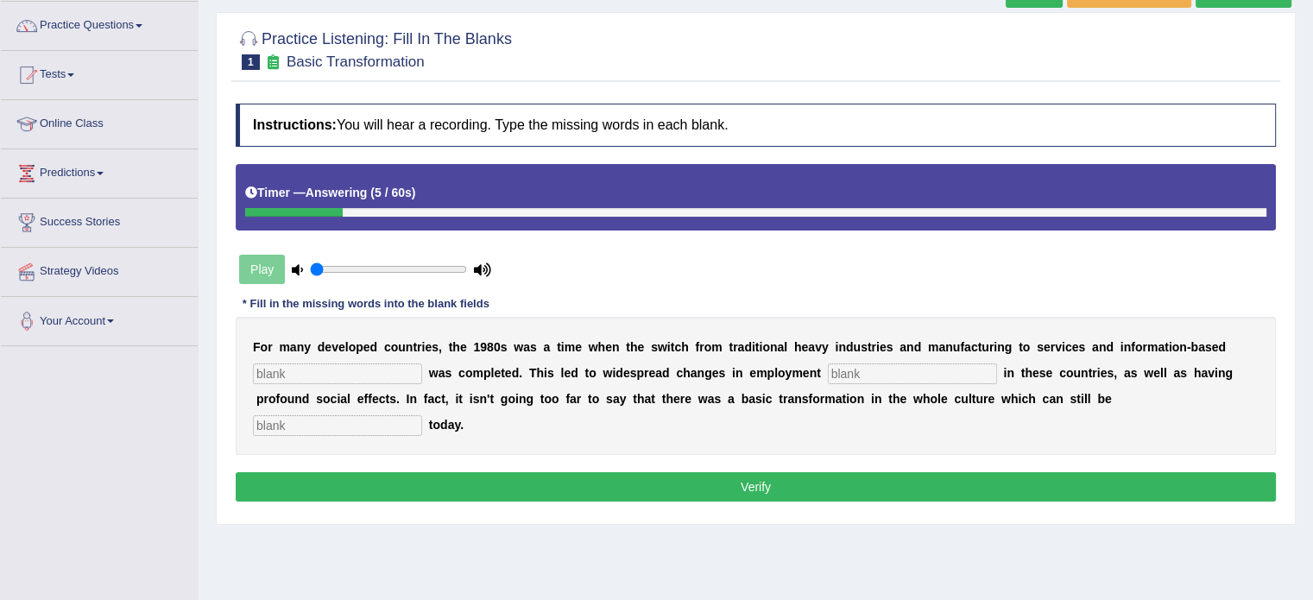
click at [345, 365] on input "text" at bounding box center [337, 373] width 169 height 21
type input "enterprise"
click at [855, 375] on input "text" at bounding box center [912, 373] width 169 height 21
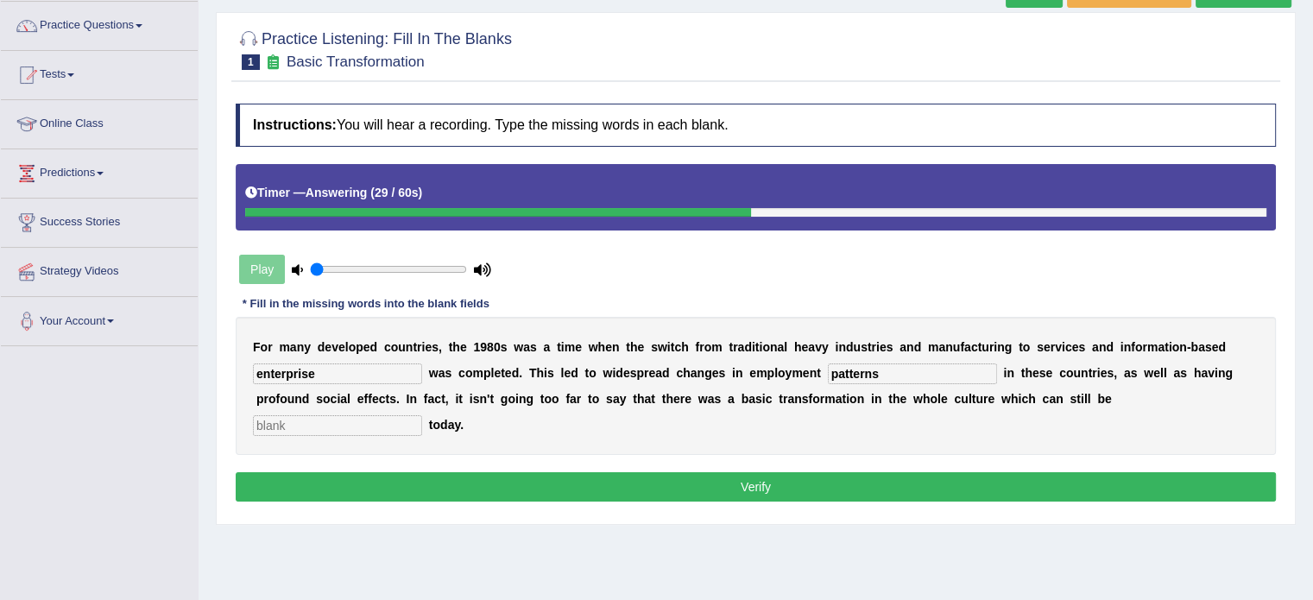
type input "patterns"
click at [380, 419] on input "text" at bounding box center [337, 425] width 169 height 21
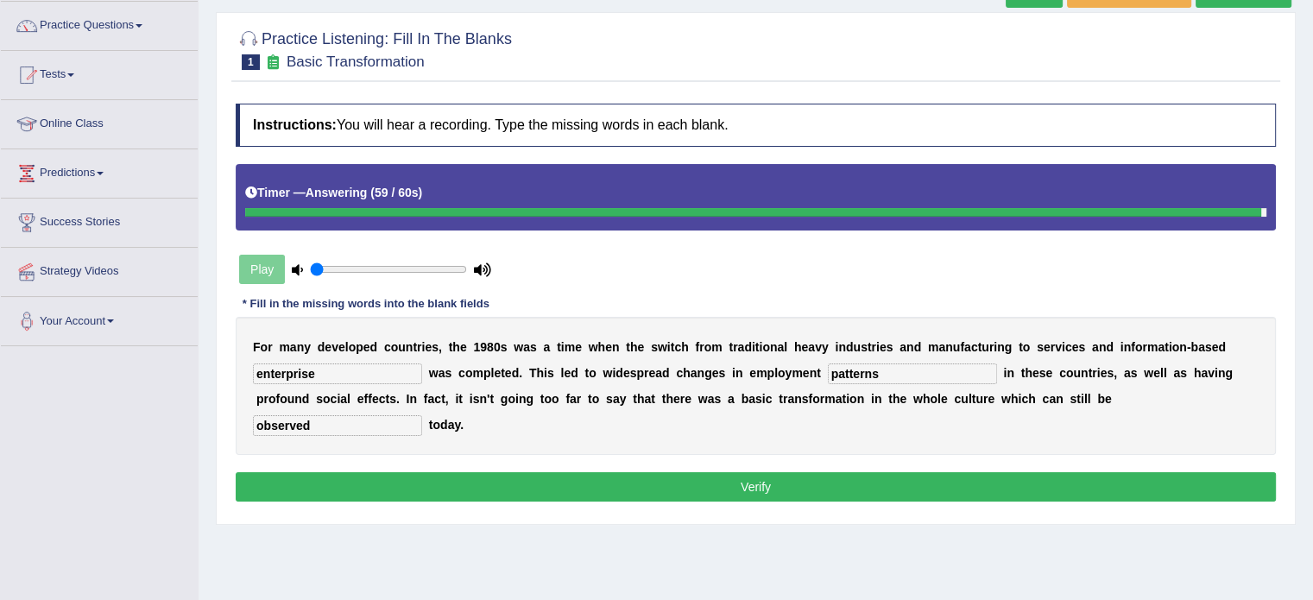
type input "observed"
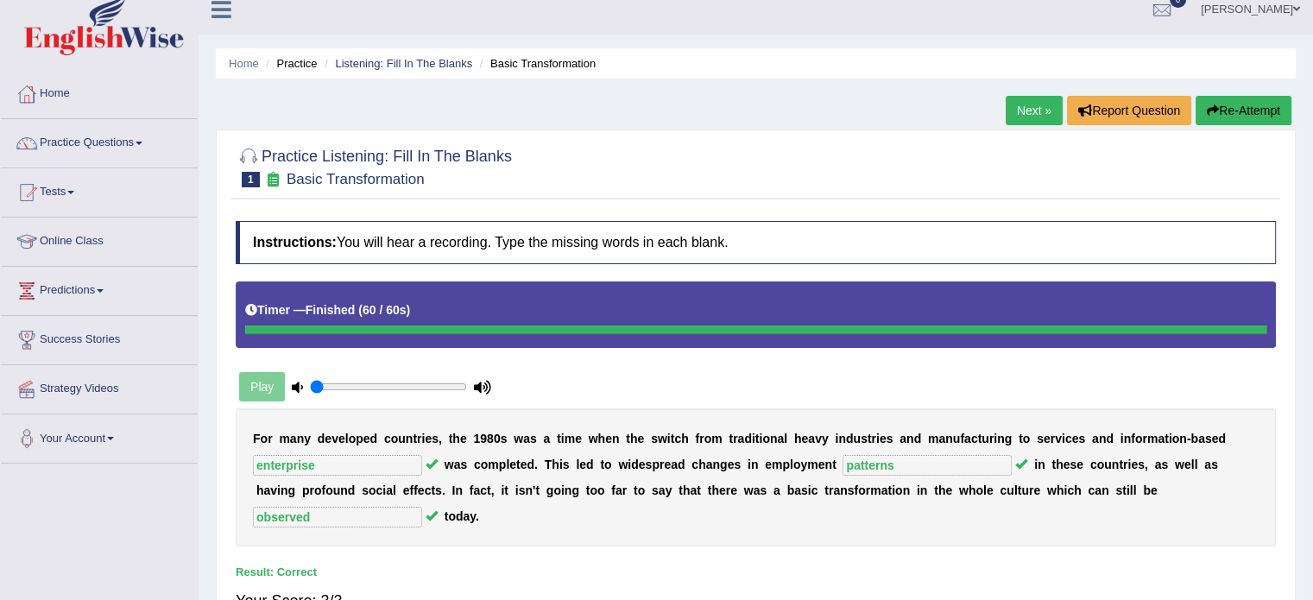
scroll to position [14, 0]
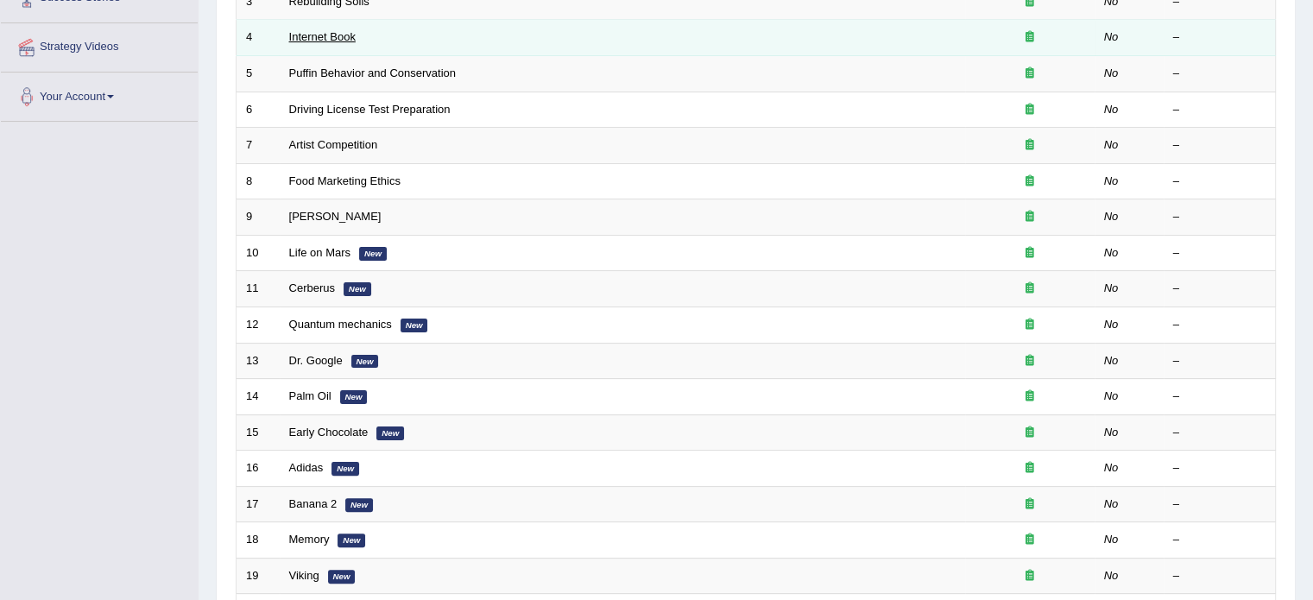
scroll to position [538, 0]
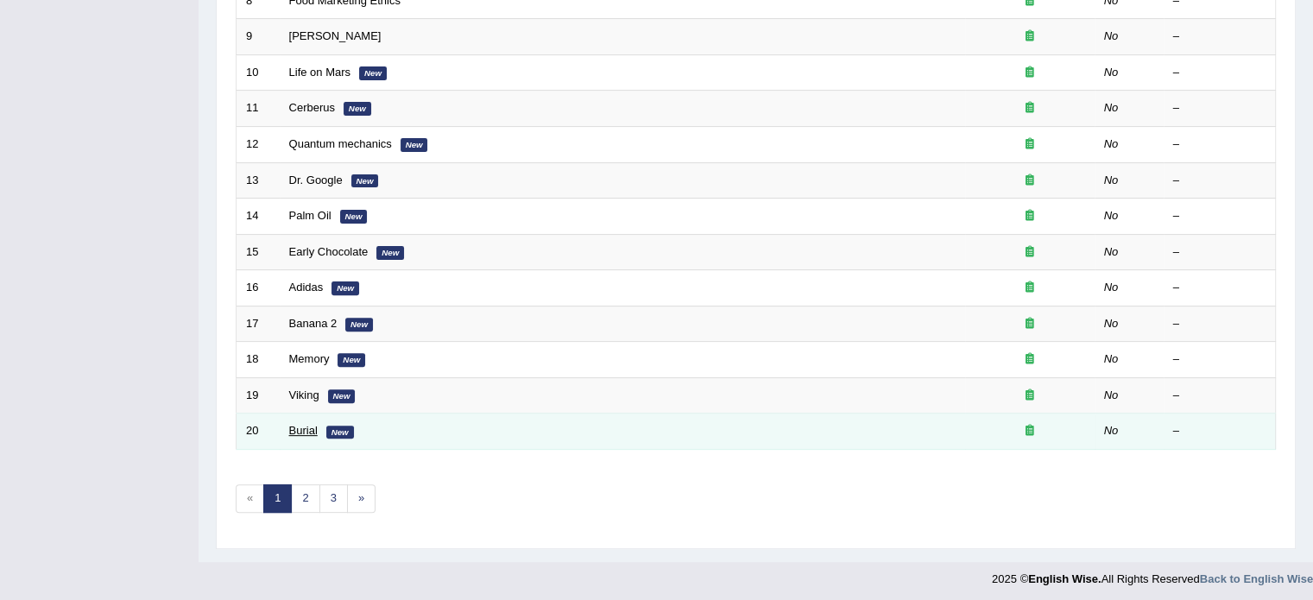
click at [306, 427] on link "Burial" at bounding box center [303, 430] width 28 height 13
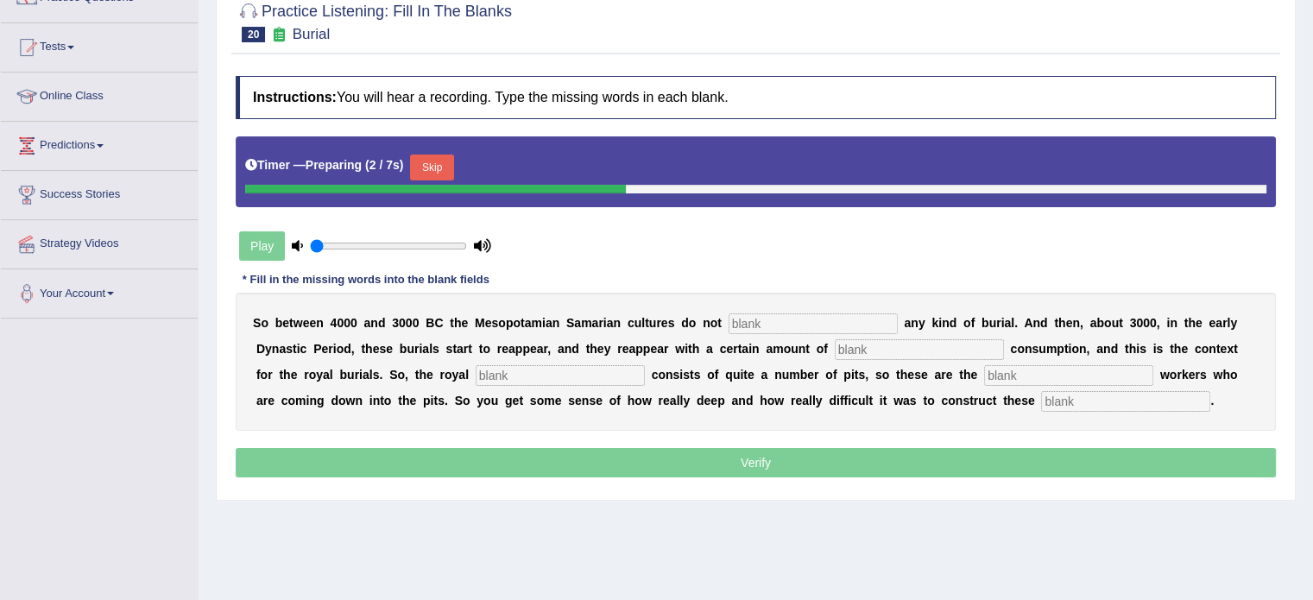
scroll to position [159, 0]
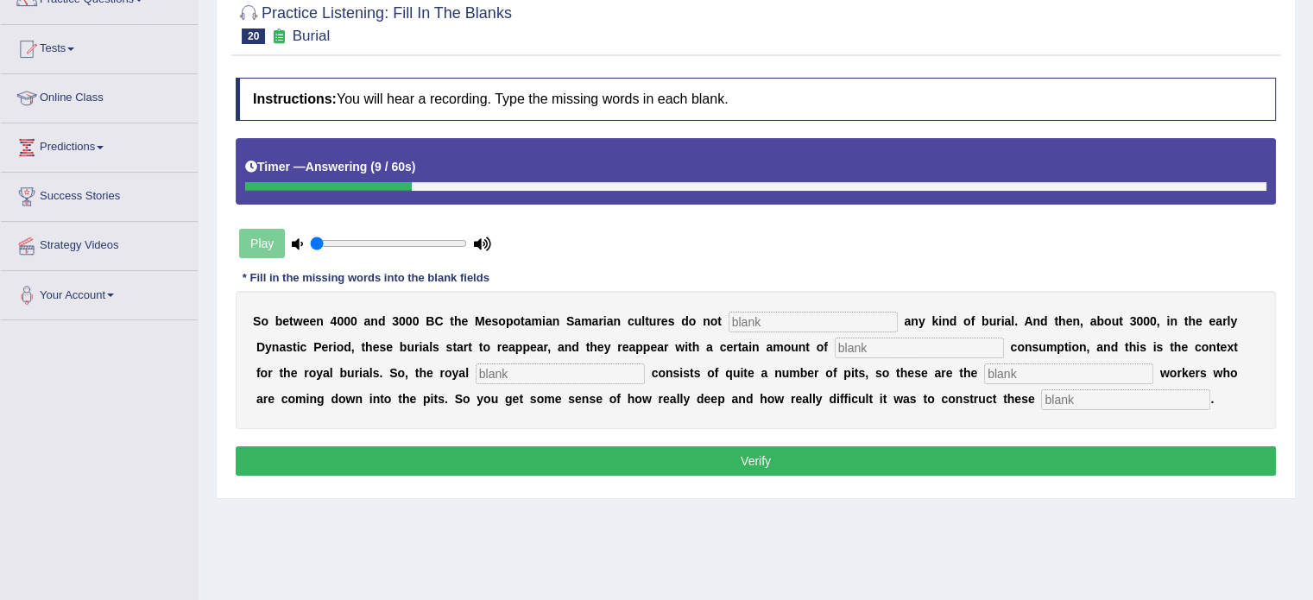
click at [759, 320] on input "text" at bounding box center [812, 322] width 169 height 21
type input "practice"
click at [879, 346] on input "text" at bounding box center [919, 347] width 169 height 21
type input "conservative"
click at [599, 375] on input "text" at bounding box center [560, 373] width 169 height 21
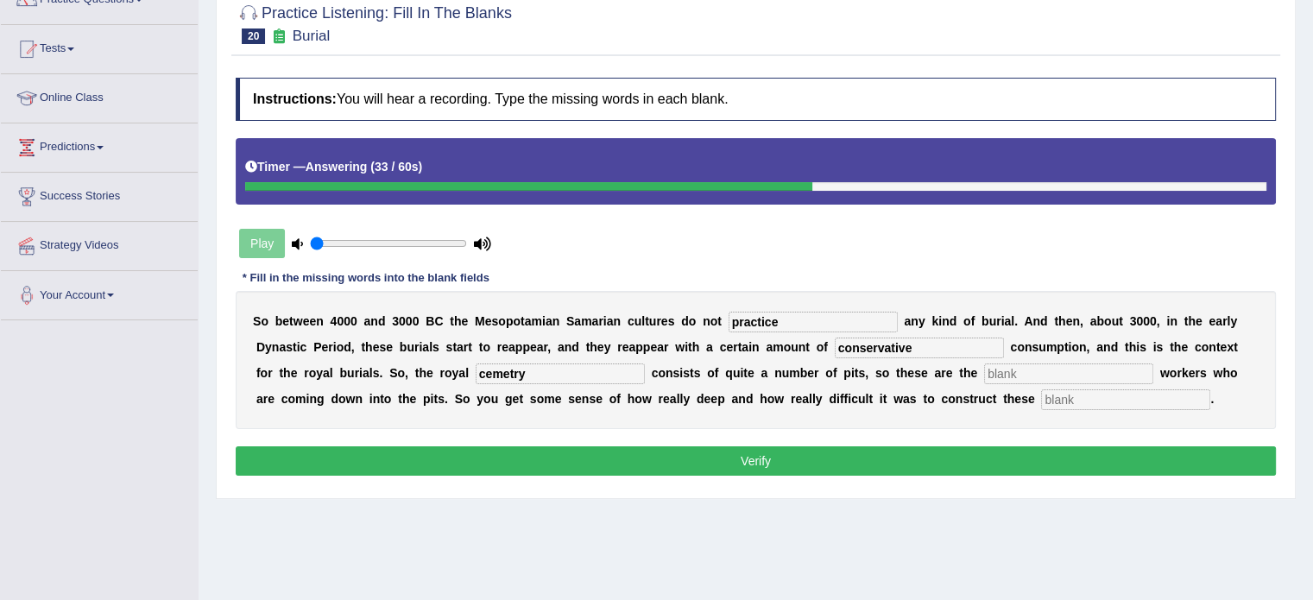
type input "cemetry"
click at [1116, 394] on input "text" at bounding box center [1125, 399] width 169 height 21
type input "chambers"
click at [1070, 375] on input "text" at bounding box center [1068, 373] width 169 height 21
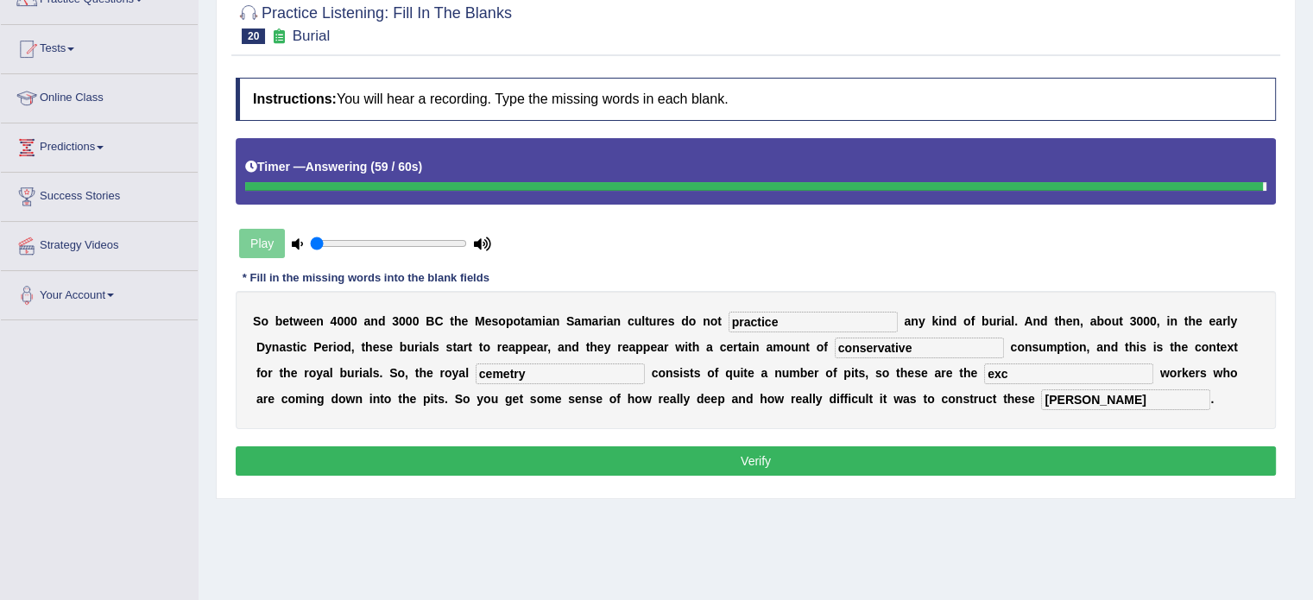
type input "exc"
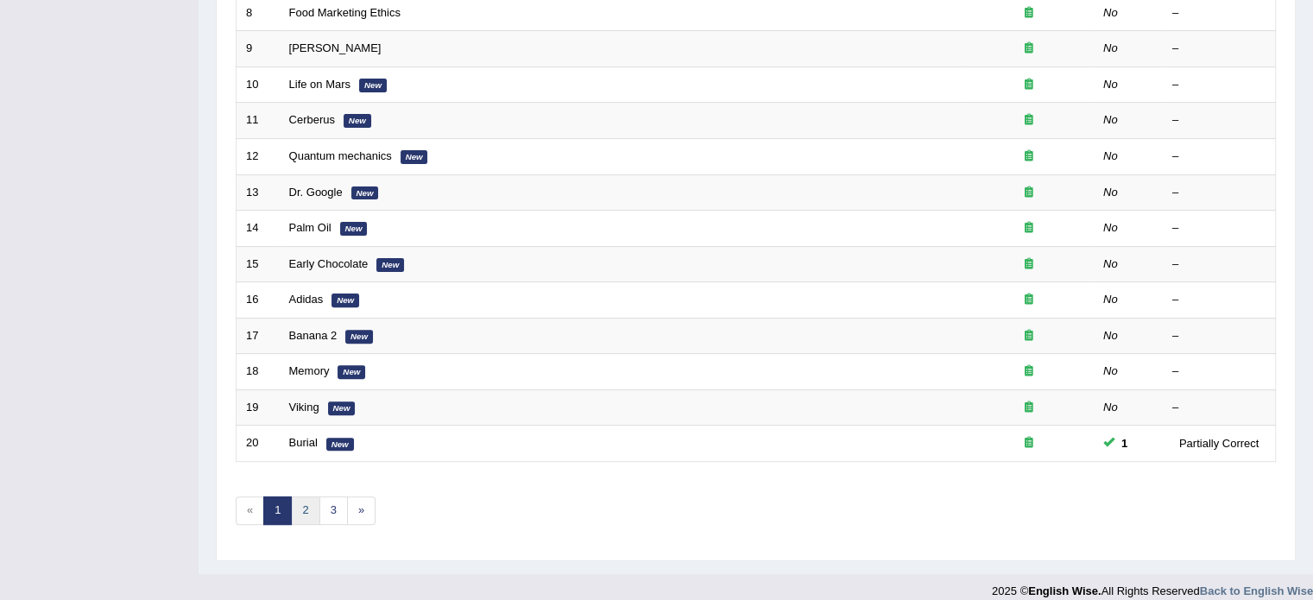
click at [305, 500] on link "2" at bounding box center [305, 510] width 28 height 28
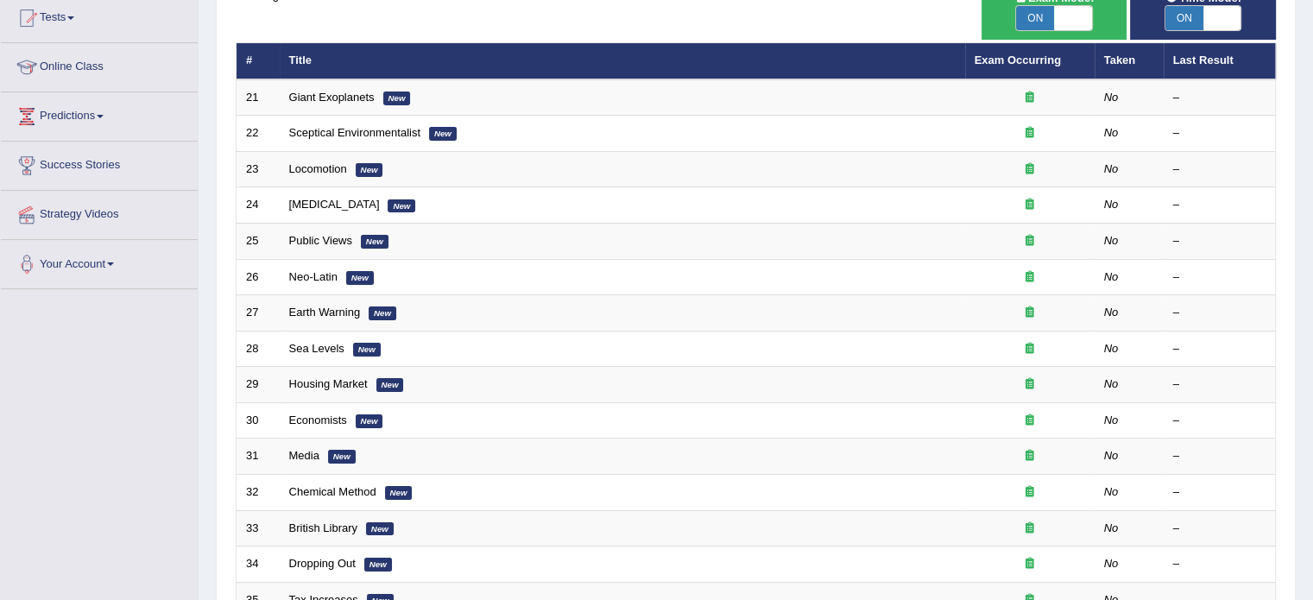
scroll to position [272, 0]
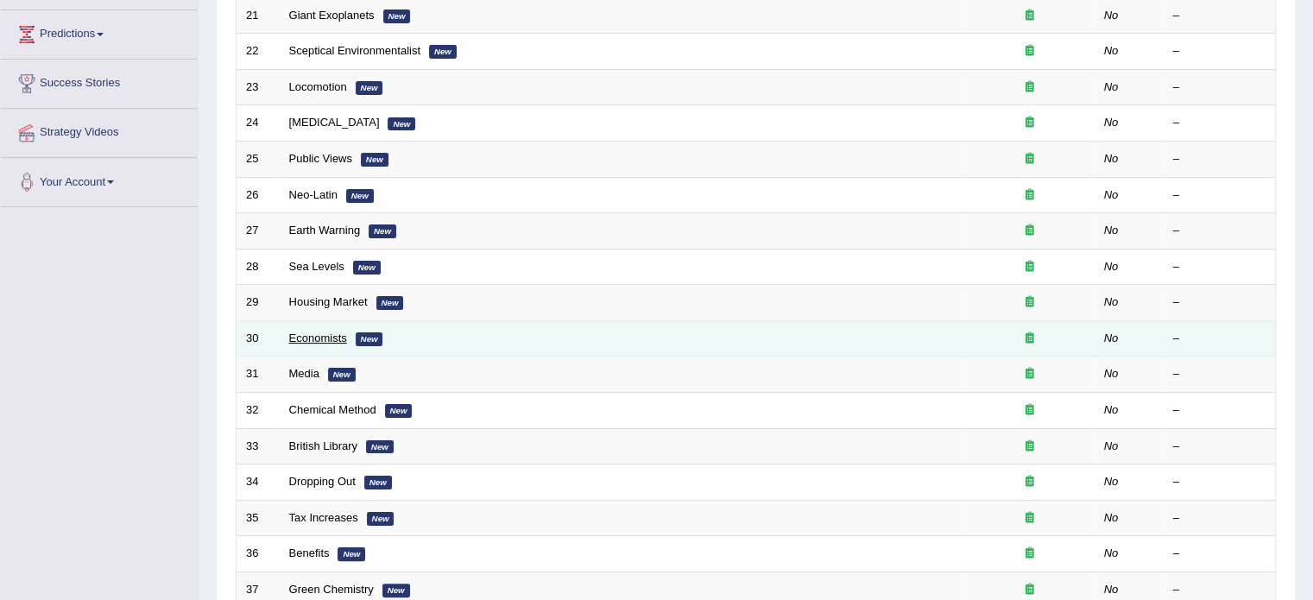
click at [311, 339] on link "Economists" at bounding box center [318, 337] width 58 height 13
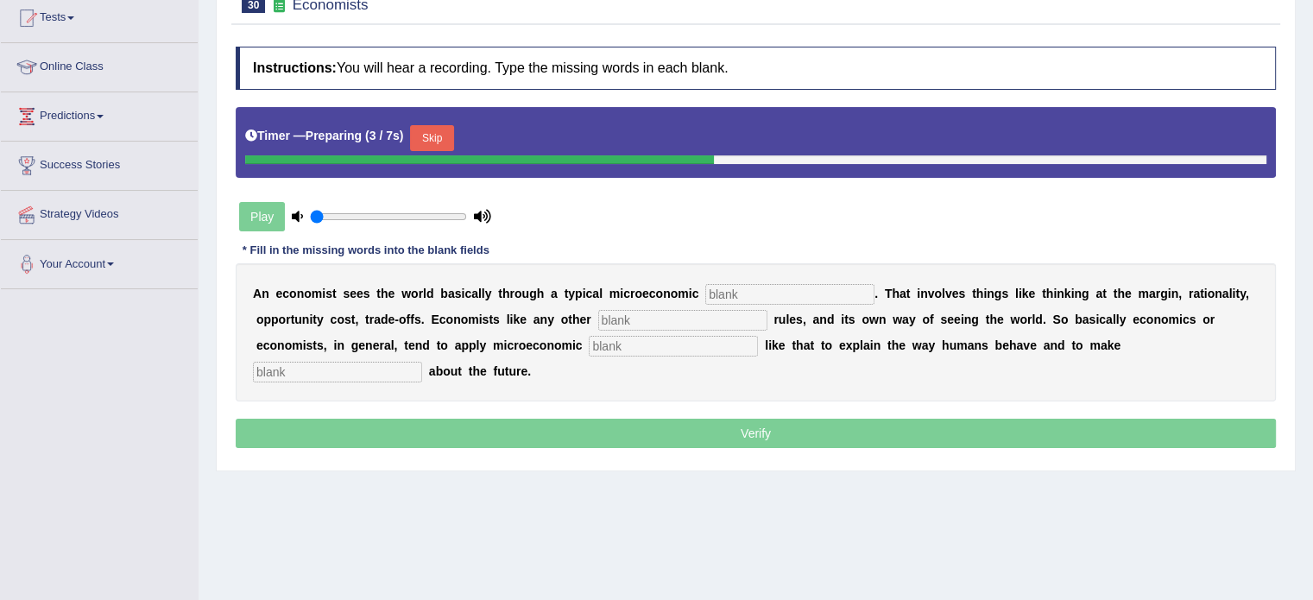
scroll to position [186, 0]
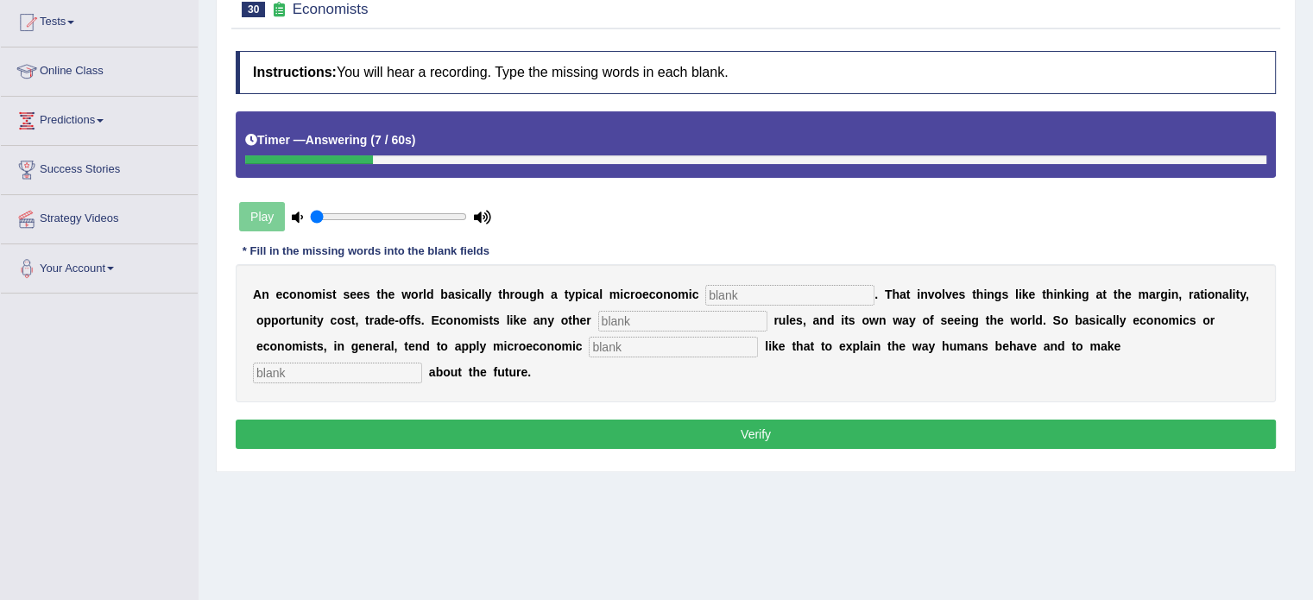
click at [736, 294] on input "text" at bounding box center [789, 295] width 169 height 21
type input "toolkit"
click at [684, 327] on input "text" at bounding box center [682, 321] width 169 height 21
type input "discipline"
click at [648, 347] on input "text" at bounding box center [673, 347] width 169 height 21
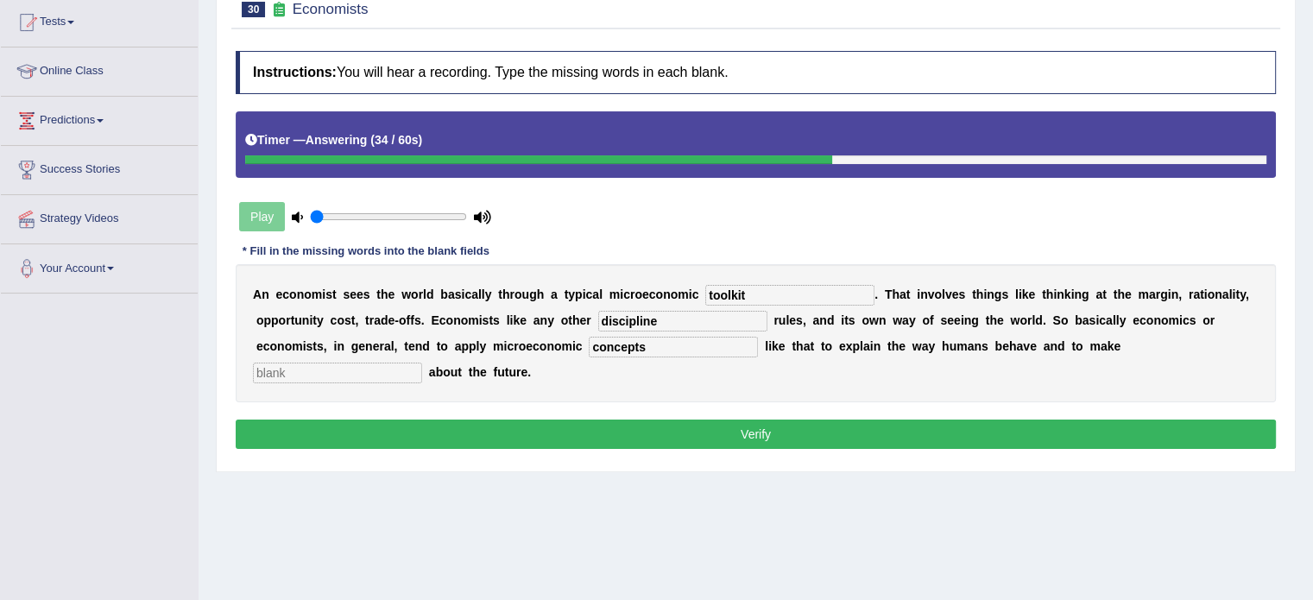
type input "concepts"
click at [387, 377] on input "text" at bounding box center [337, 372] width 169 height 21
type input "prediction"
click at [527, 435] on button "Verify" at bounding box center [756, 433] width 1040 height 29
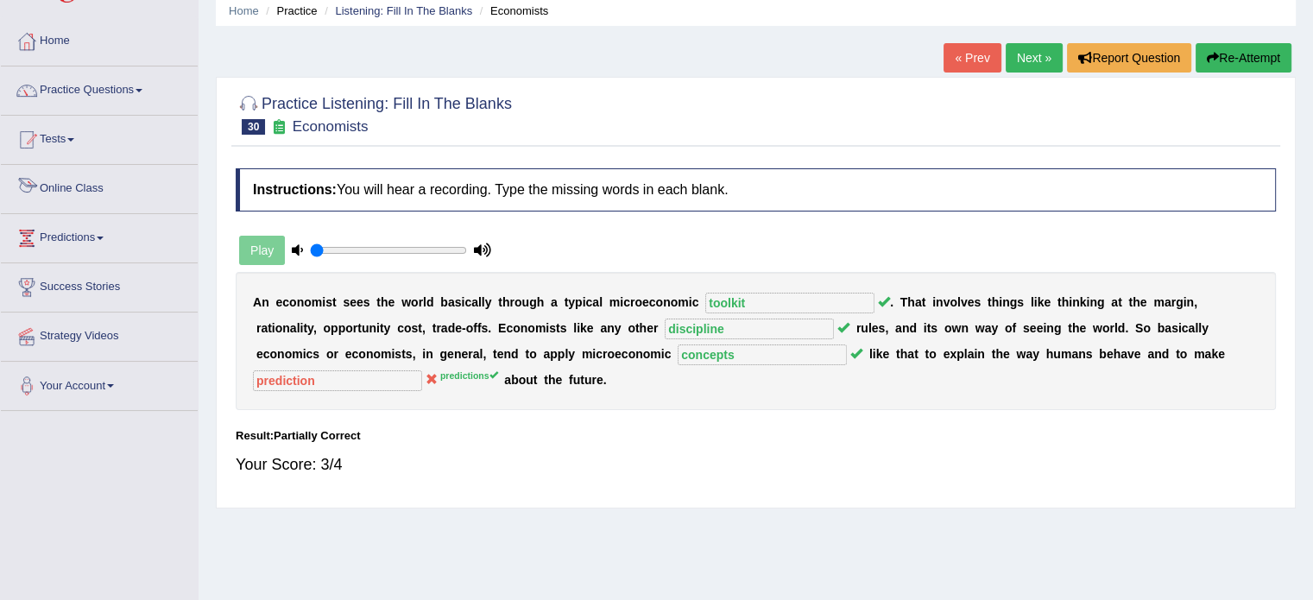
scroll to position [26, 0]
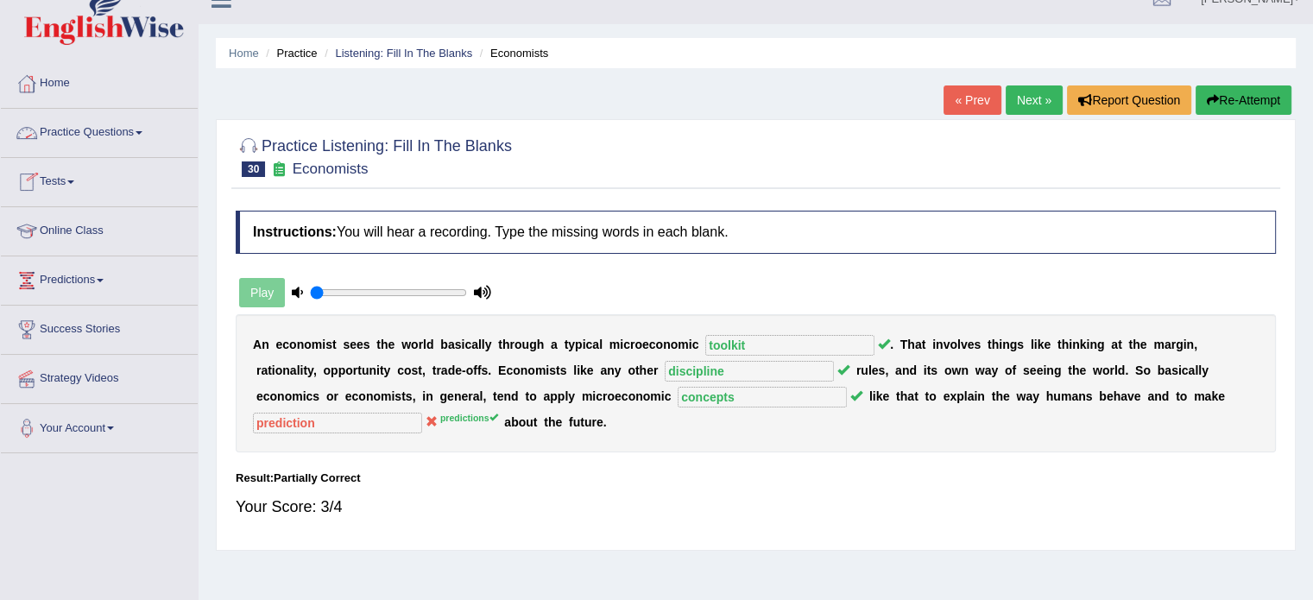
click at [117, 136] on link "Practice Questions" at bounding box center [99, 130] width 197 height 43
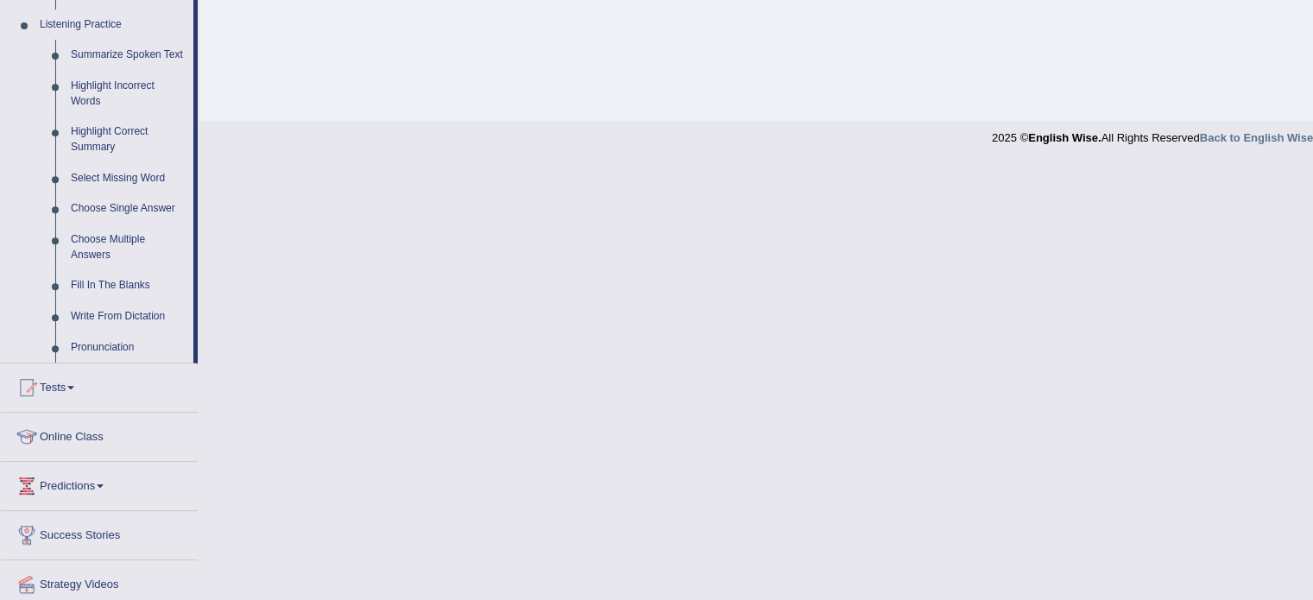
scroll to position [744, 0]
click at [81, 241] on link "Choose Multiple Answers" at bounding box center [128, 246] width 130 height 46
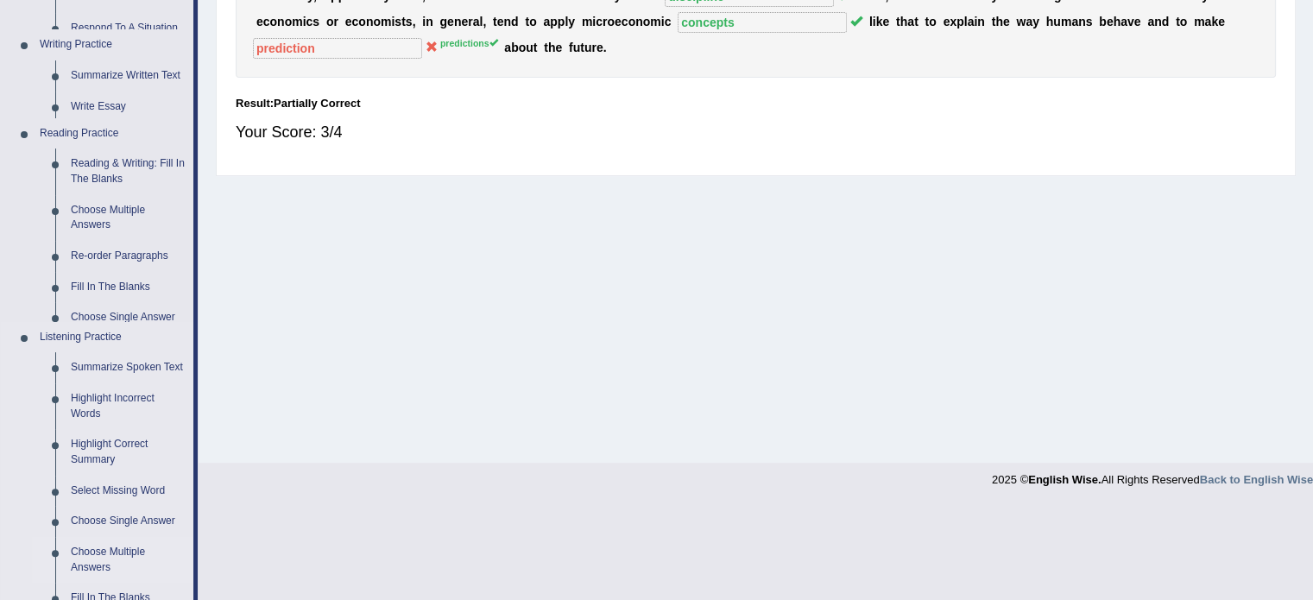
scroll to position [306, 0]
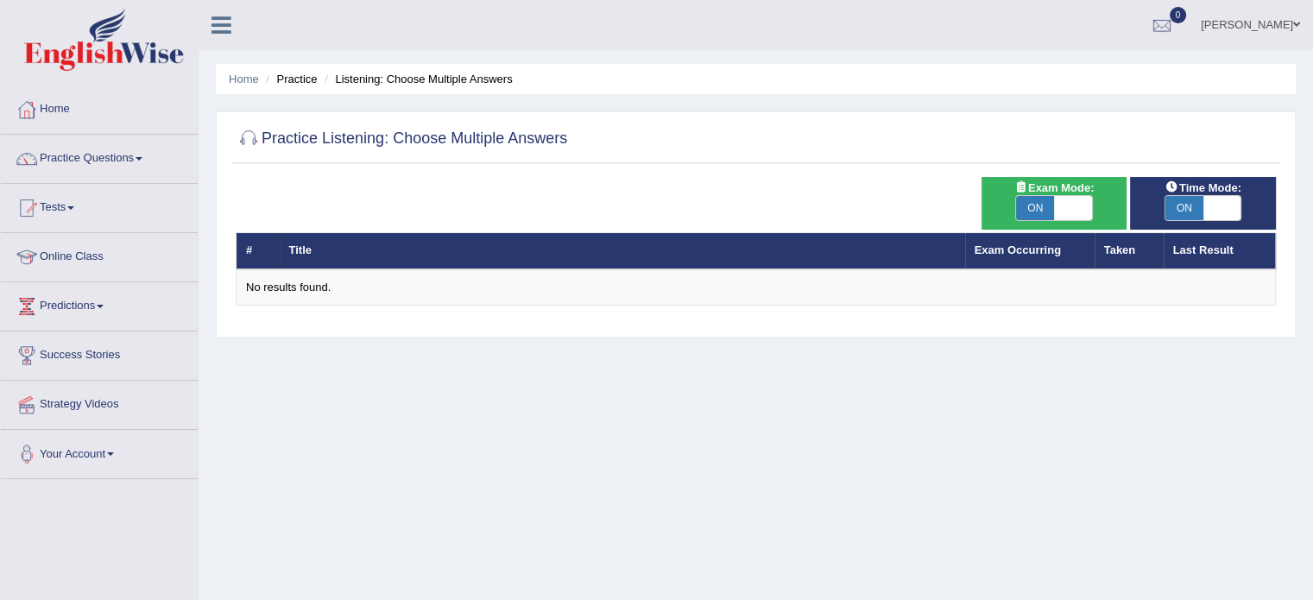
click at [1049, 205] on span "ON" at bounding box center [1035, 208] width 38 height 24
checkbox input "false"
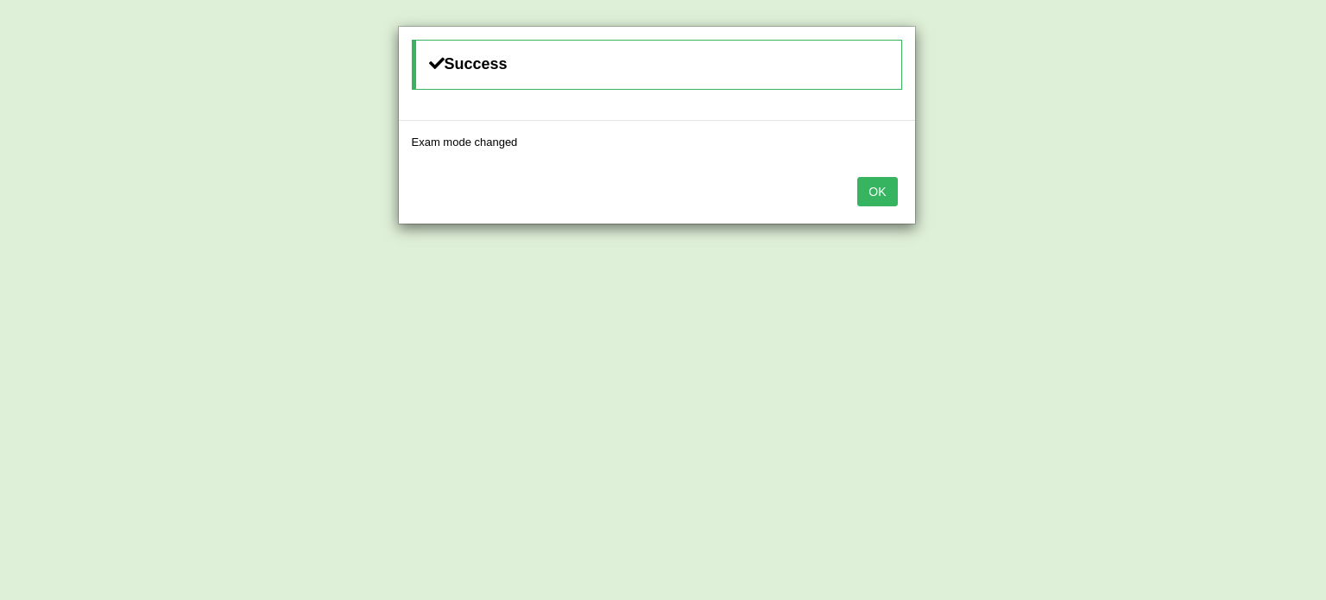
click at [881, 190] on button "OK" at bounding box center [877, 191] width 40 height 29
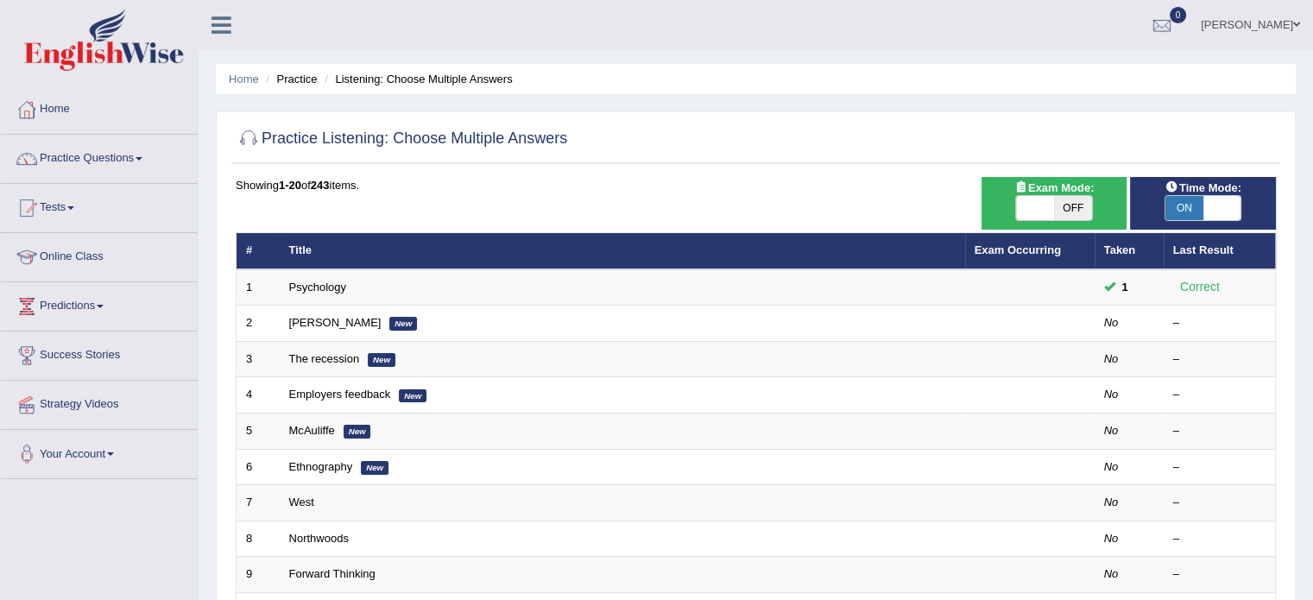
click at [1181, 209] on span "ON" at bounding box center [1184, 208] width 38 height 24
checkbox input "false"
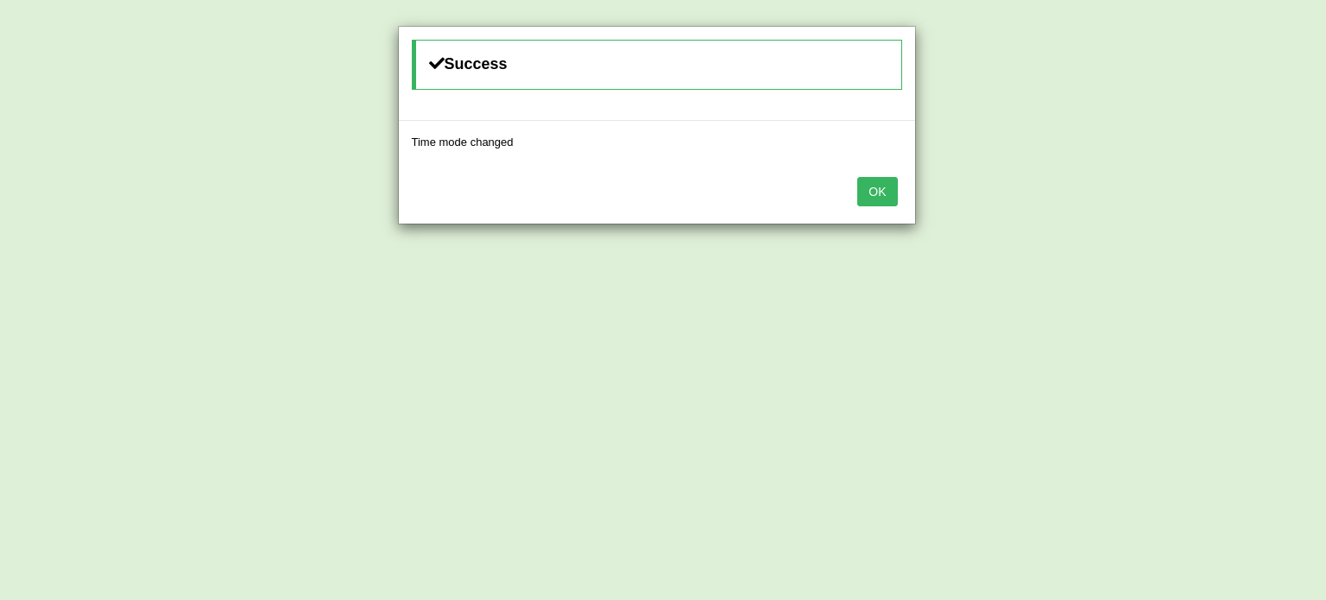
click at [877, 187] on button "OK" at bounding box center [877, 191] width 40 height 29
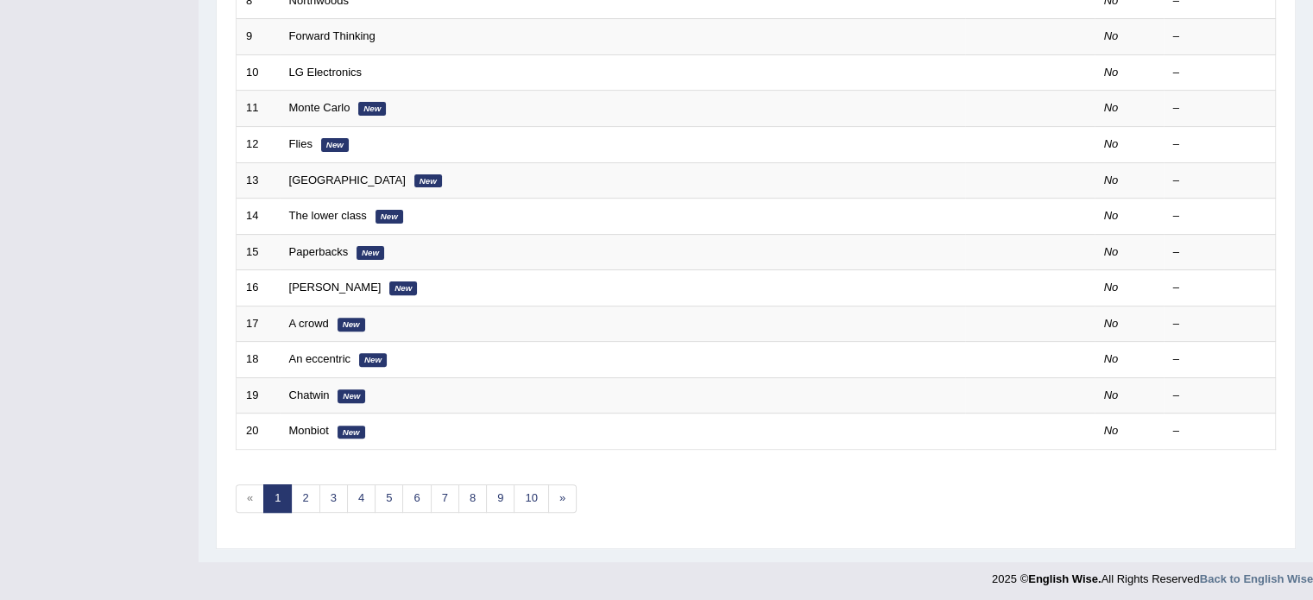
scroll to position [537, 0]
click at [302, 499] on link "2" at bounding box center [305, 499] width 28 height 28
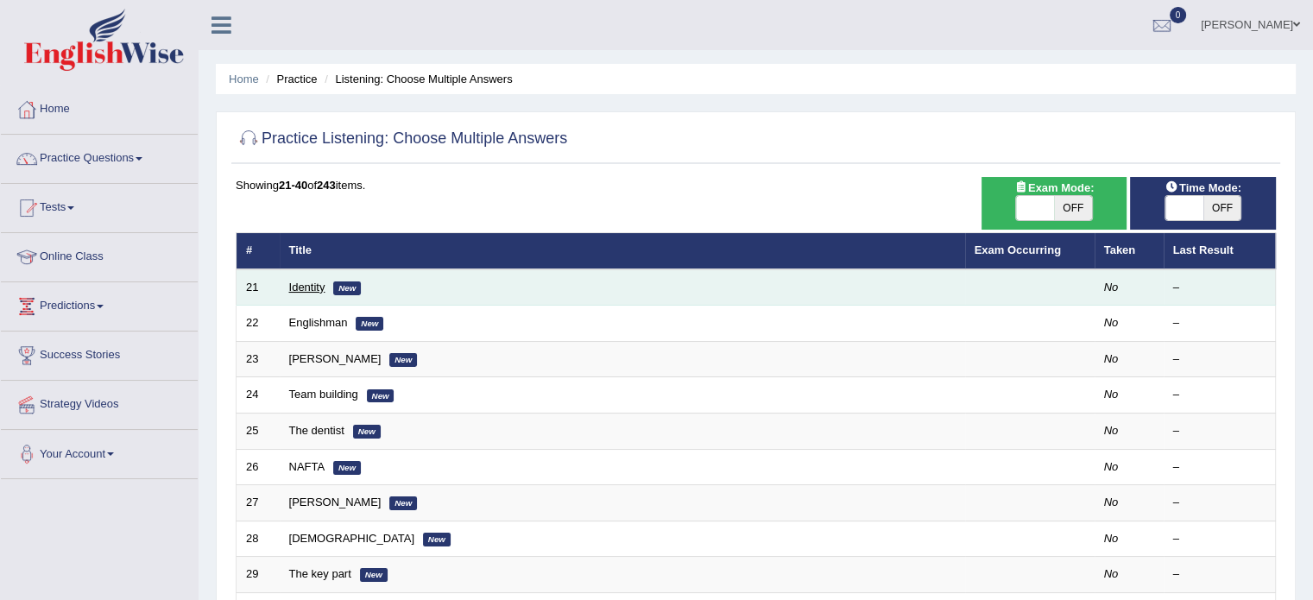
click at [304, 285] on link "Identity" at bounding box center [307, 286] width 36 height 13
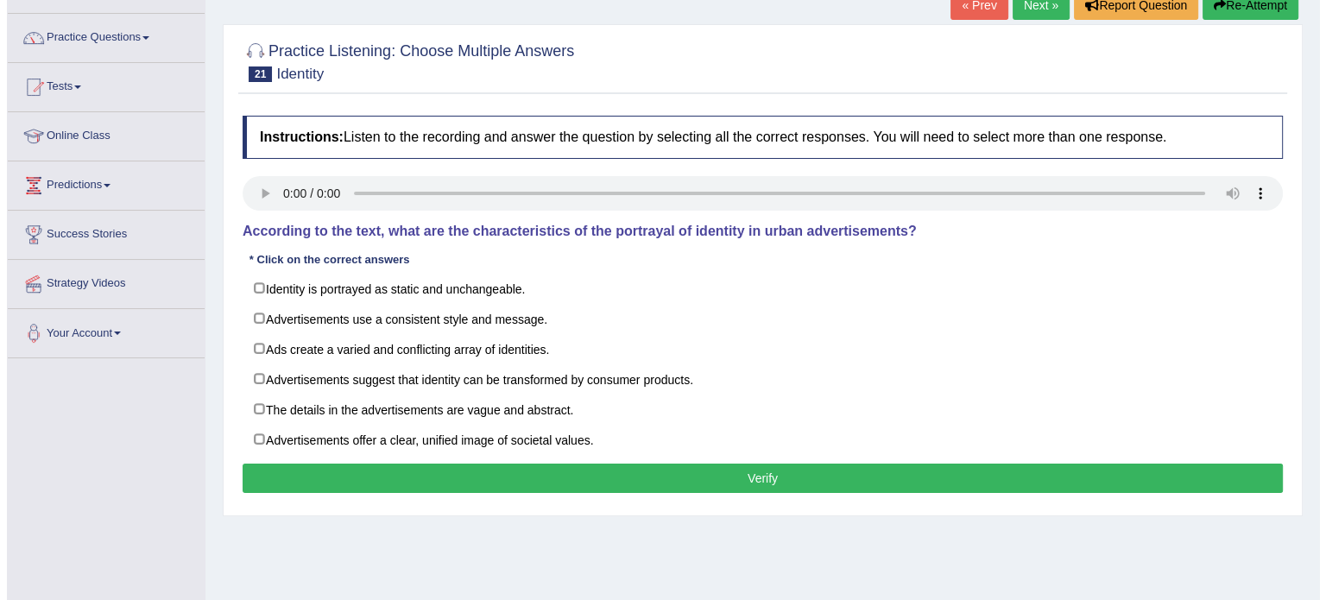
scroll to position [123, 0]
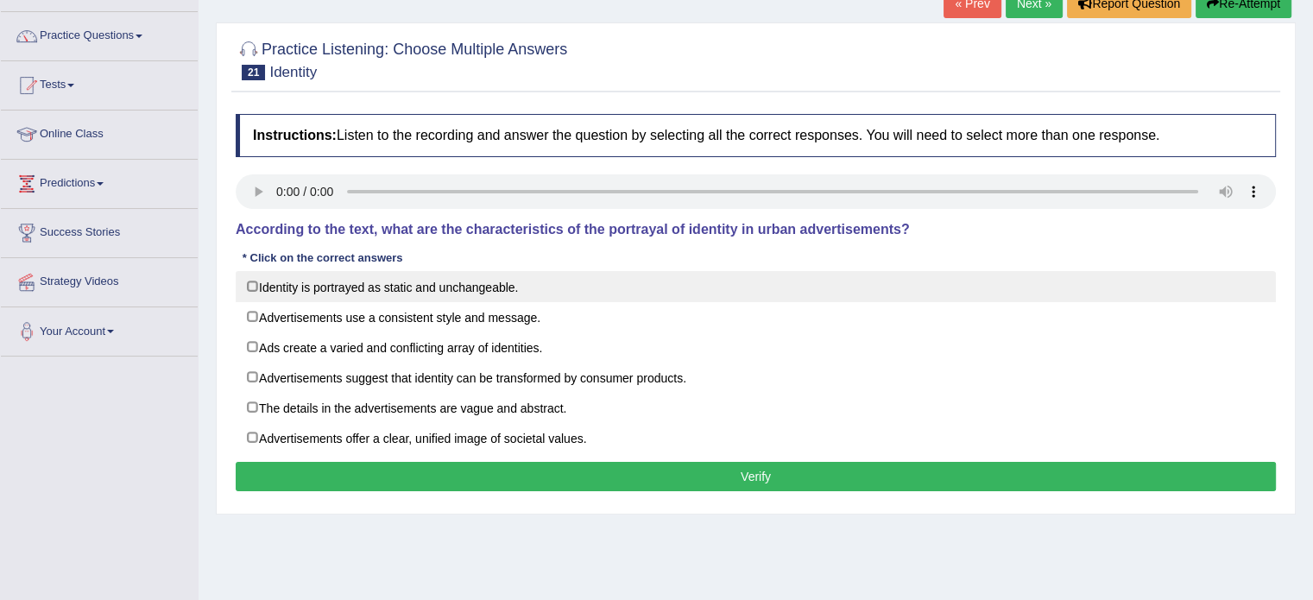
click at [249, 283] on label "Identity is portrayed as static and unchangeable." at bounding box center [756, 286] width 1040 height 31
checkbox input "true"
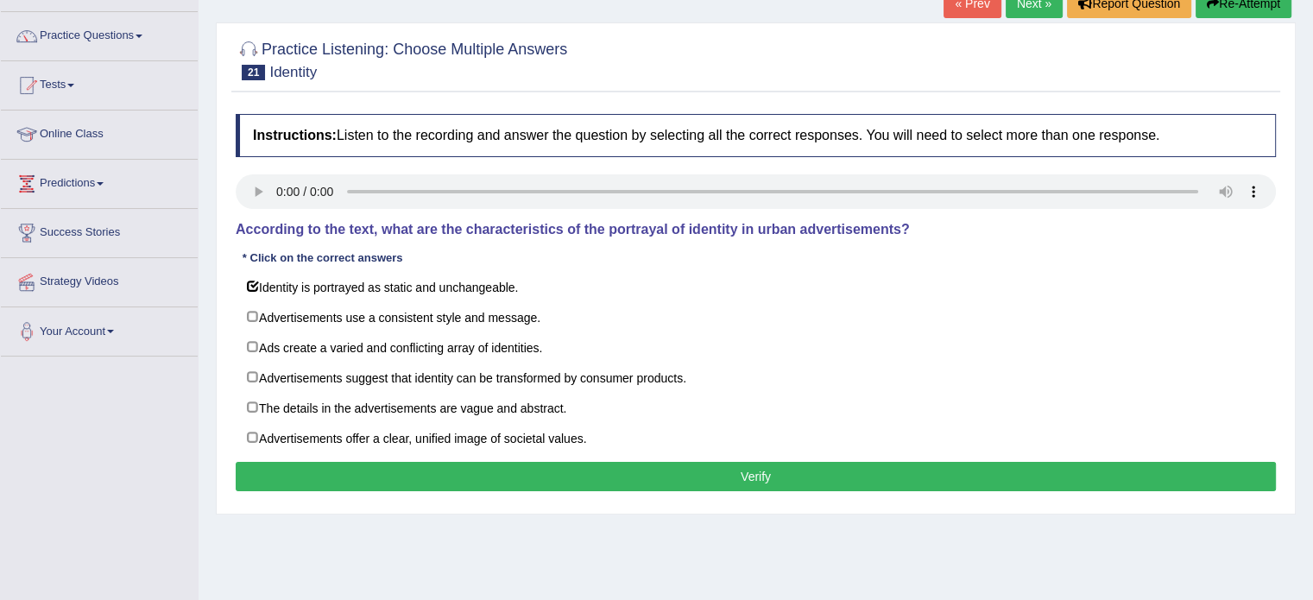
click at [376, 474] on button "Verify" at bounding box center [756, 476] width 1040 height 29
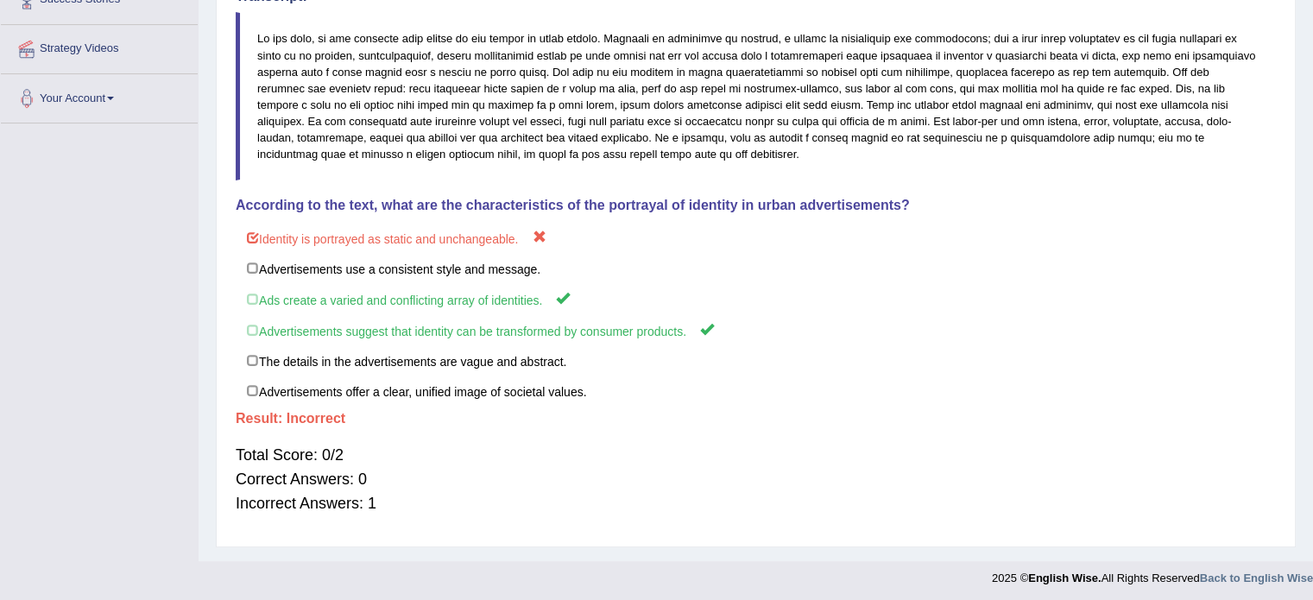
scroll to position [362, 0]
